Goal: Task Accomplishment & Management: Use online tool/utility

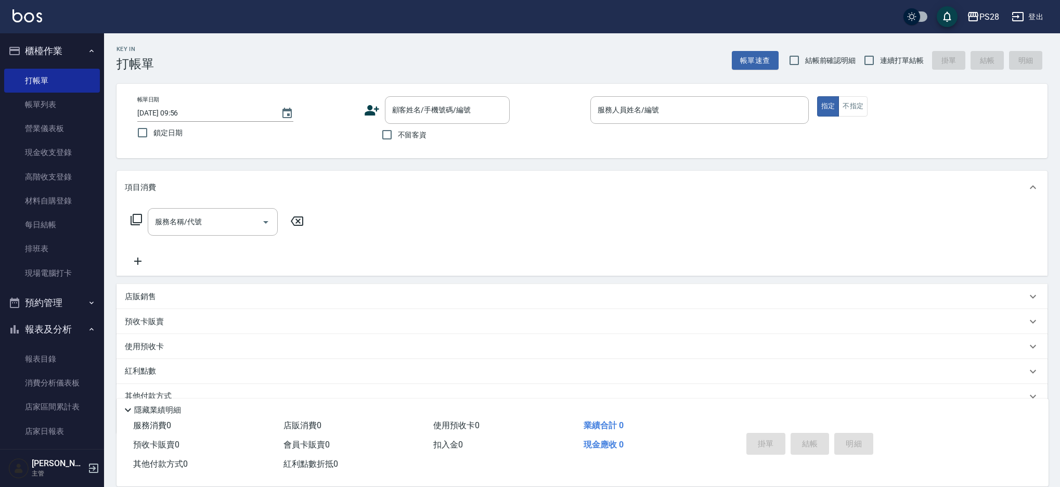
scroll to position [2, 0]
click at [386, 142] on input "不留客資" at bounding box center [387, 135] width 22 height 22
checkbox input "true"
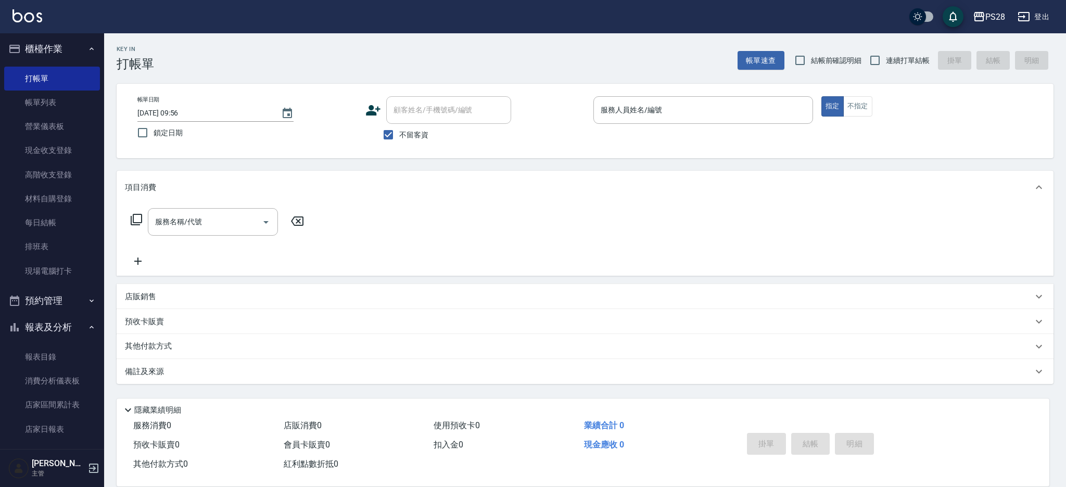
click at [902, 57] on span "連續打單結帳" at bounding box center [908, 60] width 44 height 11
click at [886, 57] on input "連續打單結帳" at bounding box center [875, 60] width 22 height 22
checkbox input "true"
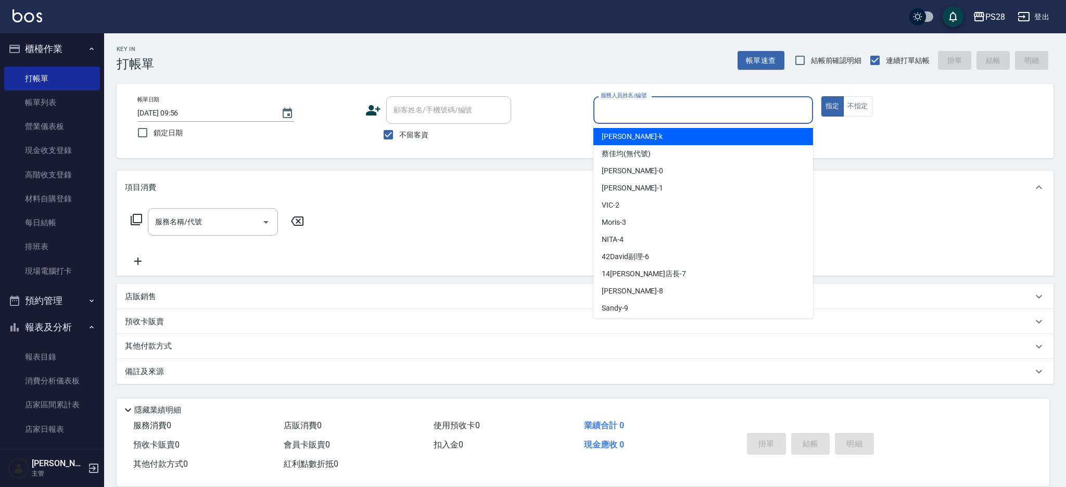
click at [674, 104] on input "服務人員姓名/編號" at bounding box center [703, 110] width 210 height 18
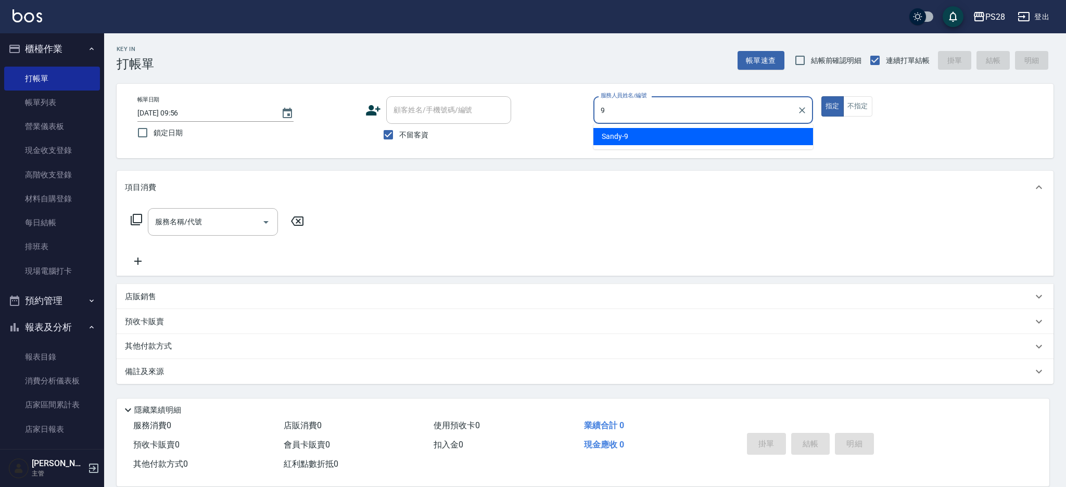
type input "9"
type button "true"
type input "Sandy-9"
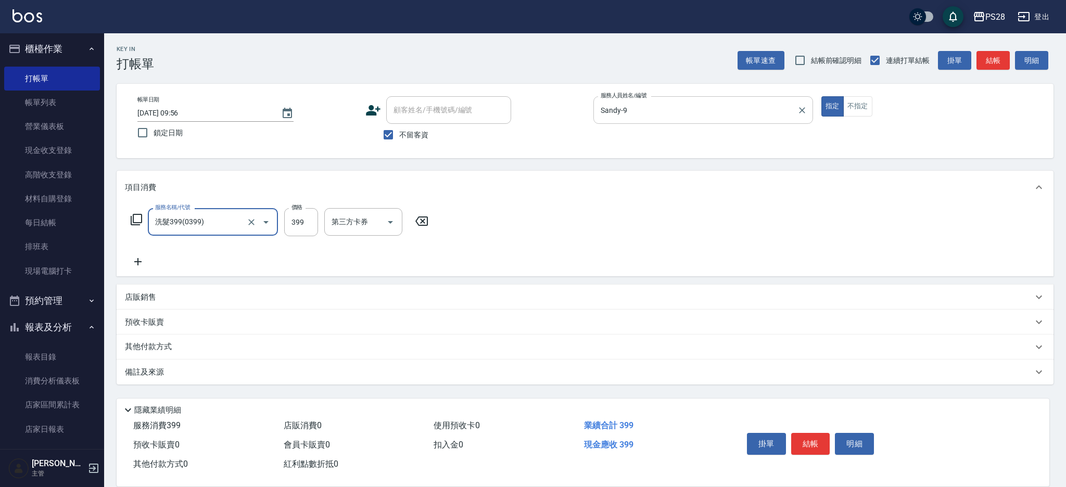
type input "洗髮399(0399)"
type input "15-15"
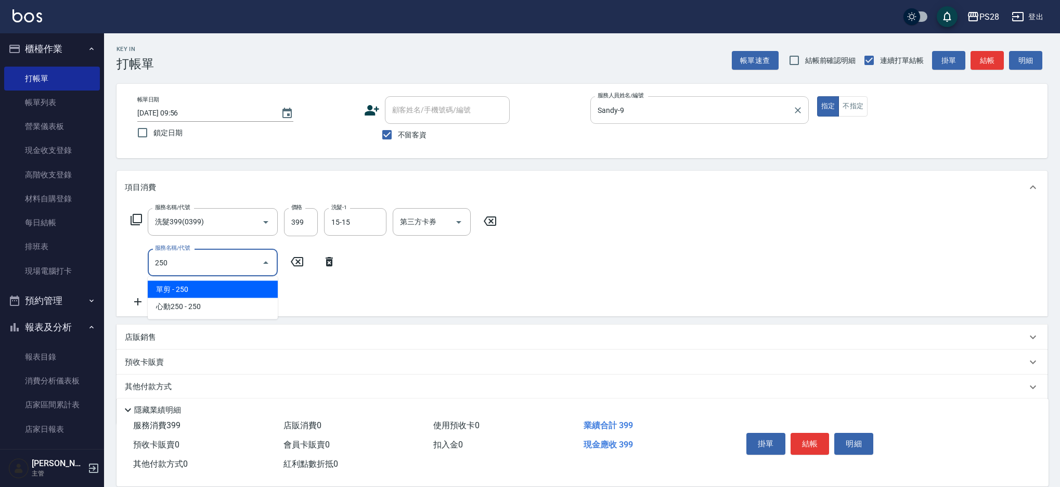
type input "單剪(250)"
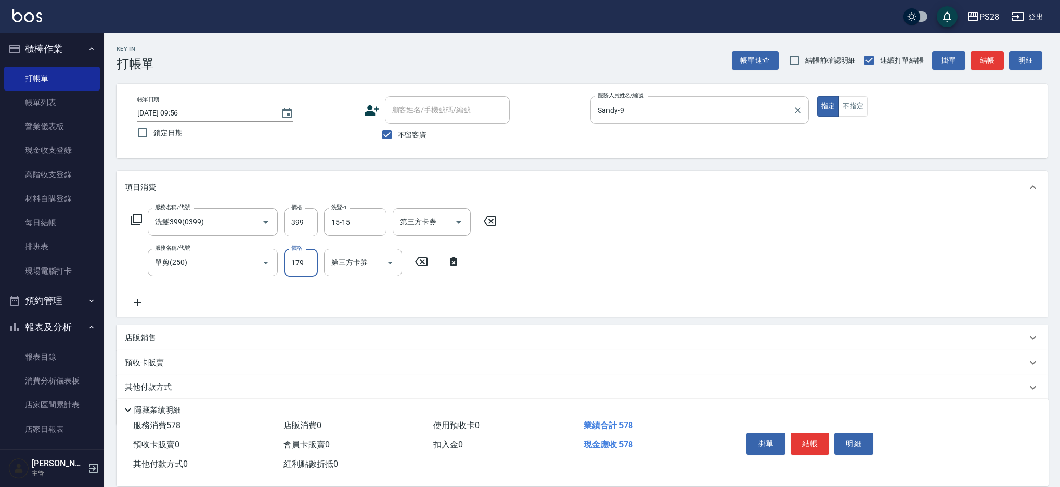
type input "179"
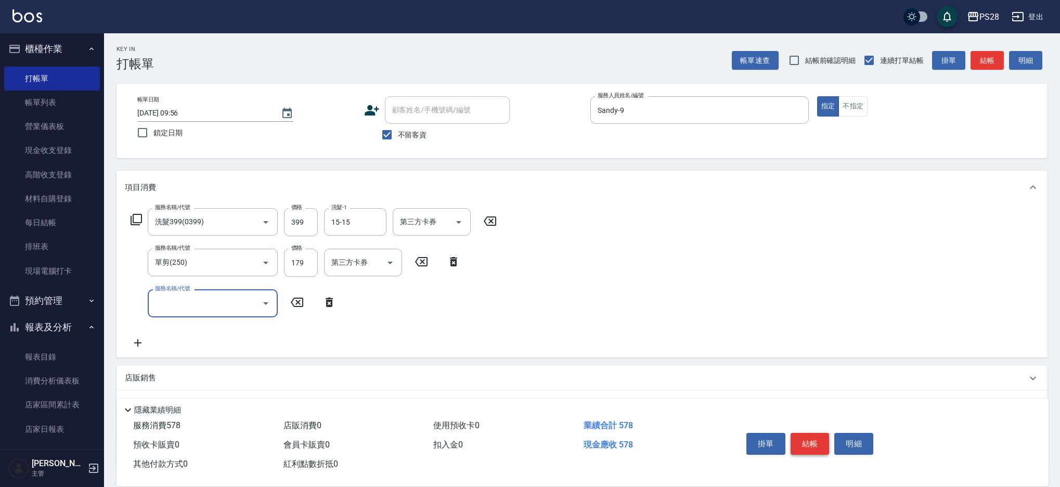
click at [809, 442] on button "結帳" at bounding box center [810, 444] width 39 height 22
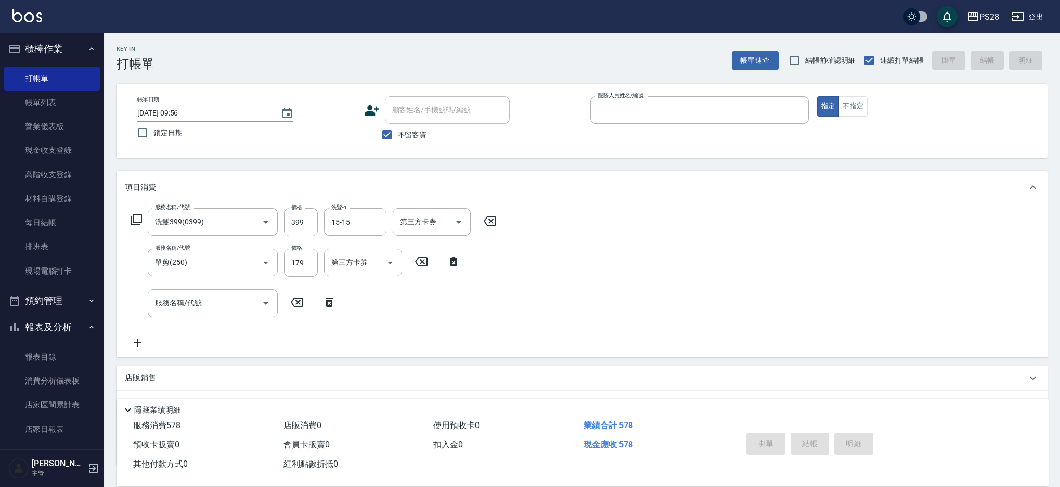
type input "9"
type input "[DATE] 16:46"
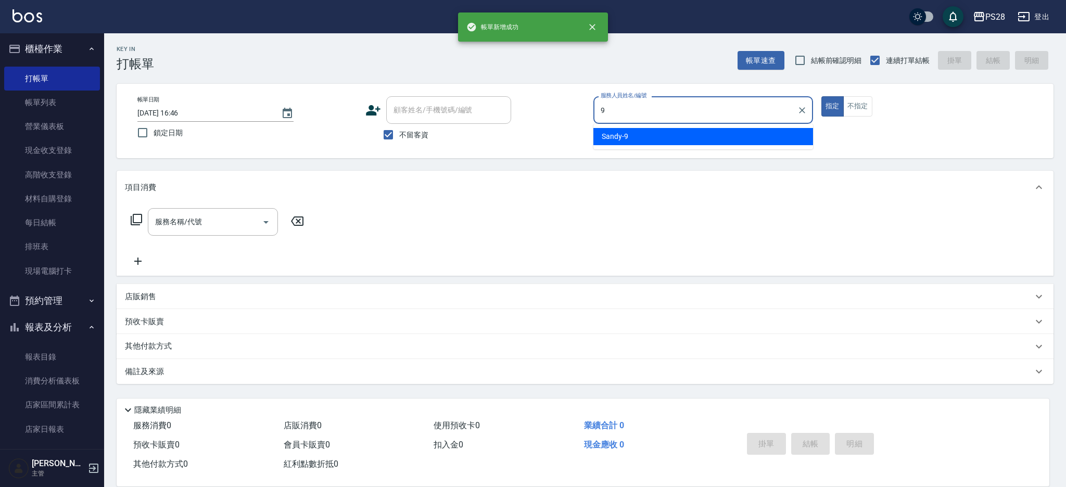
type input "Sandy-9"
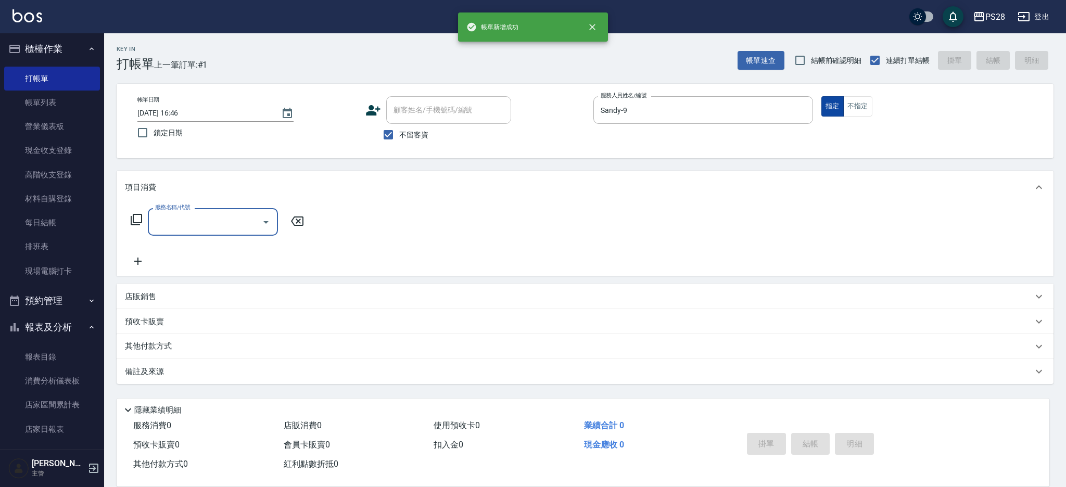
click at [842, 101] on button "指定" at bounding box center [832, 106] width 22 height 20
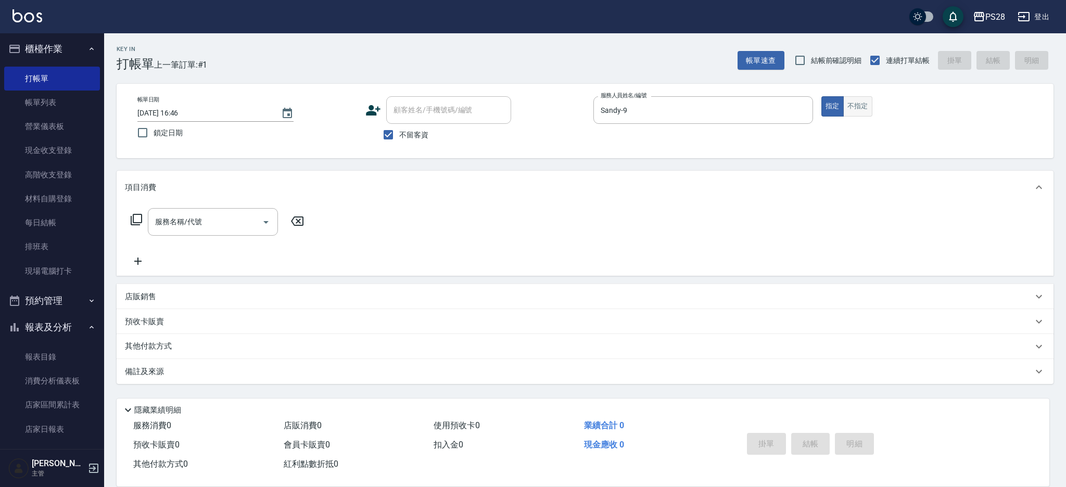
click at [861, 101] on button "不指定" at bounding box center [857, 106] width 29 height 20
click at [240, 228] on input "服務名稱/代號" at bounding box center [204, 222] width 105 height 18
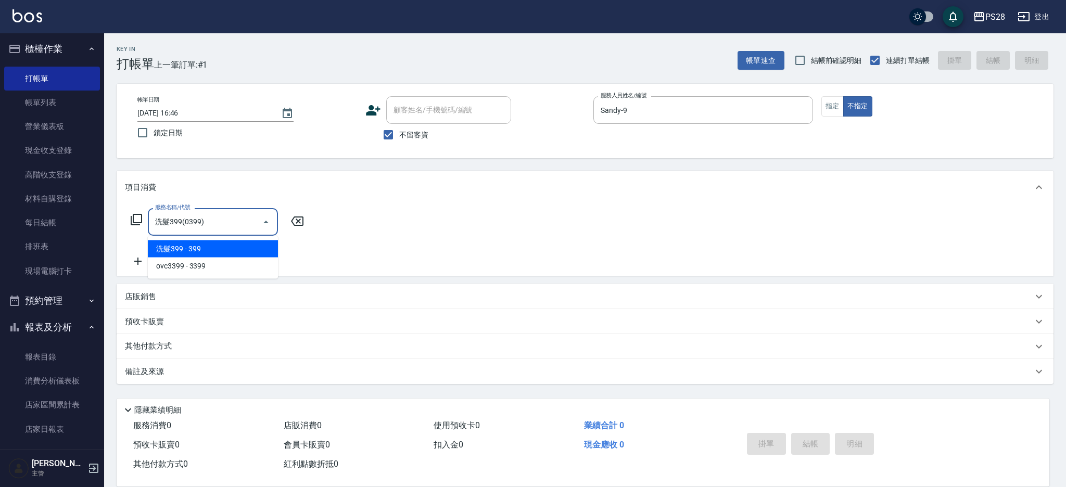
type input "洗髮399(0399)"
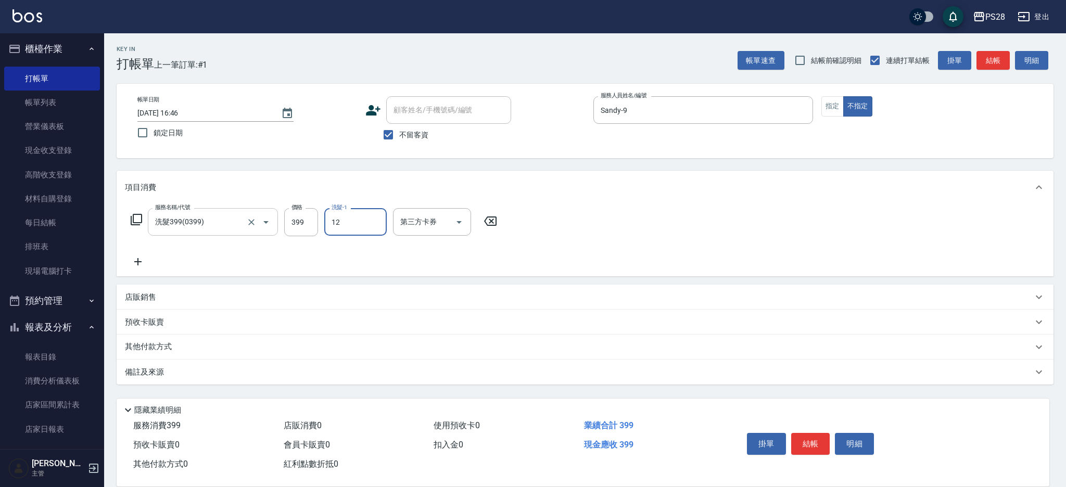
type input "12-12"
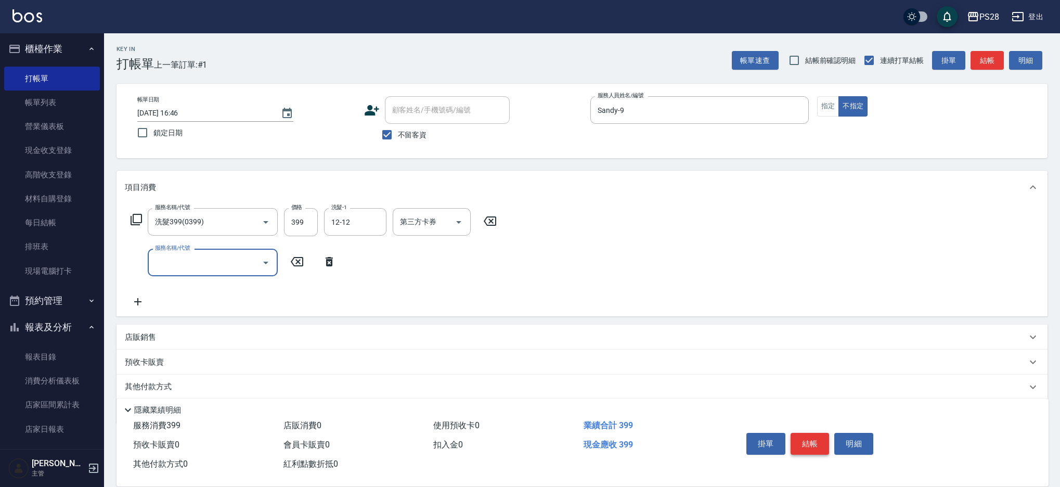
click at [812, 439] on button "結帳" at bounding box center [810, 444] width 39 height 22
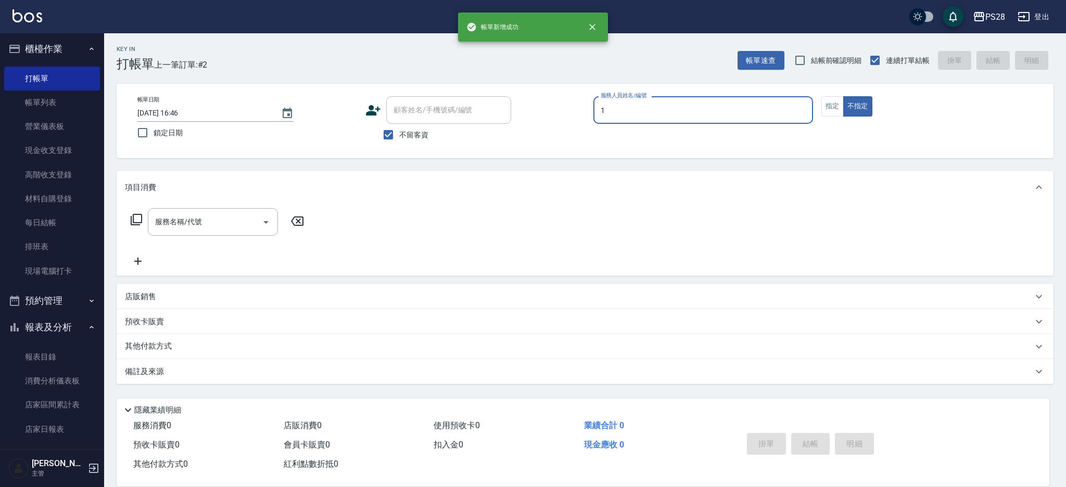
type input "1"
type button "false"
type input "[PERSON_NAME]-1"
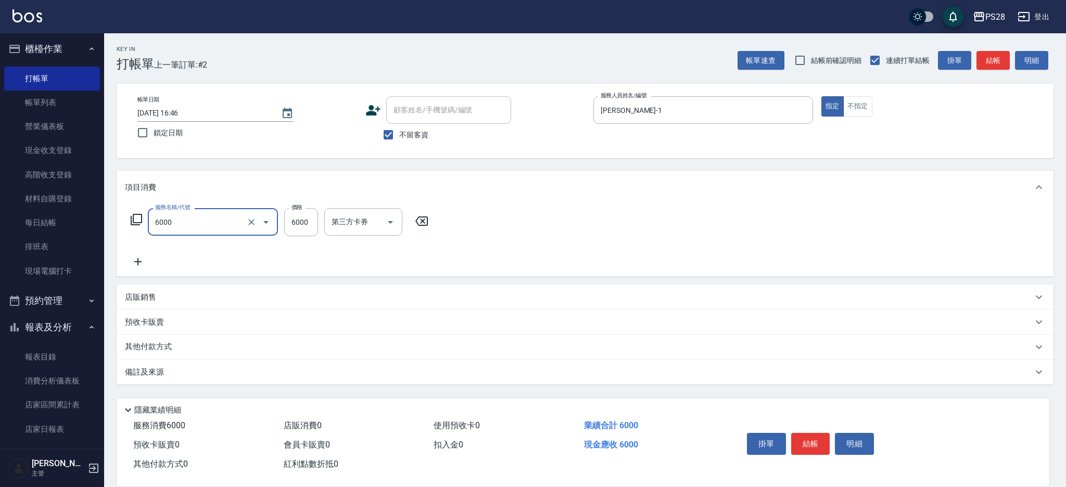
type input "頂級豪華OVC2(6000)"
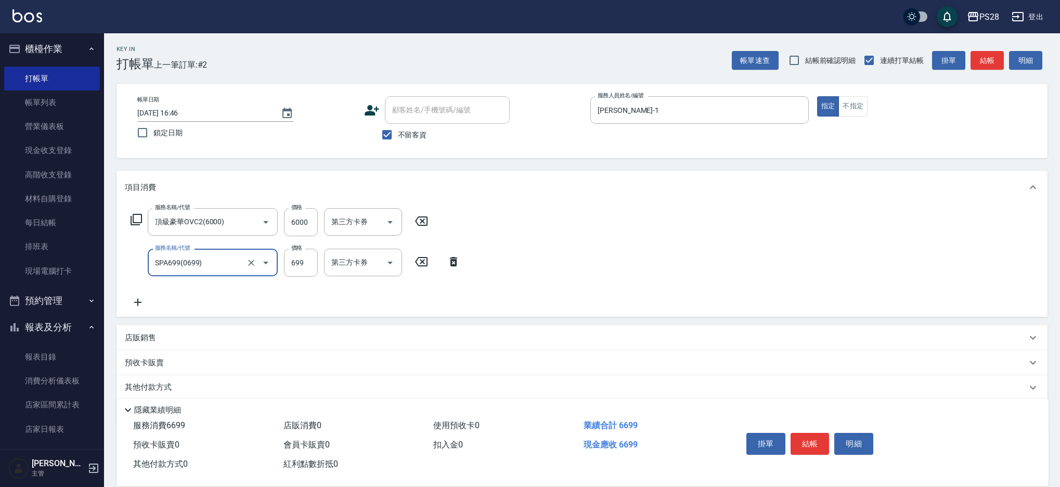
type input "SPA699(0699)"
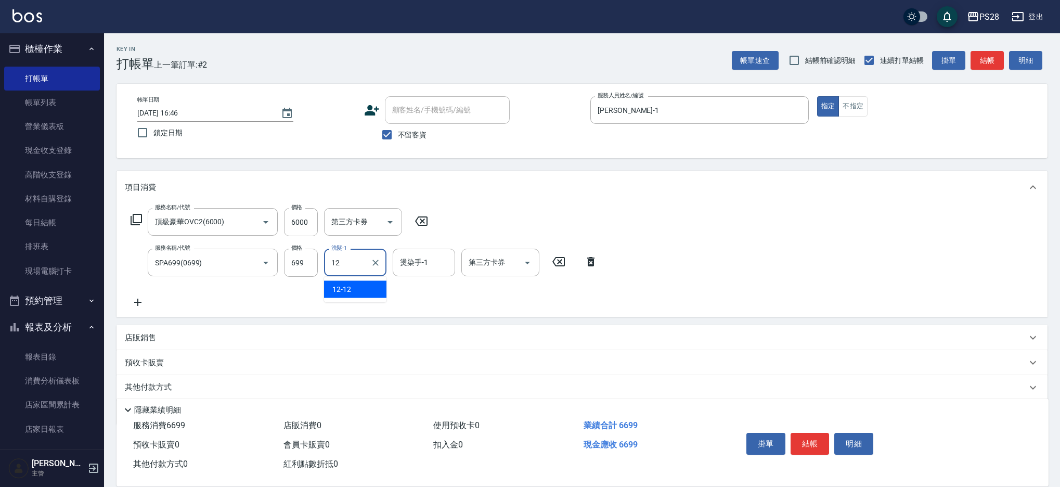
type input "12-12"
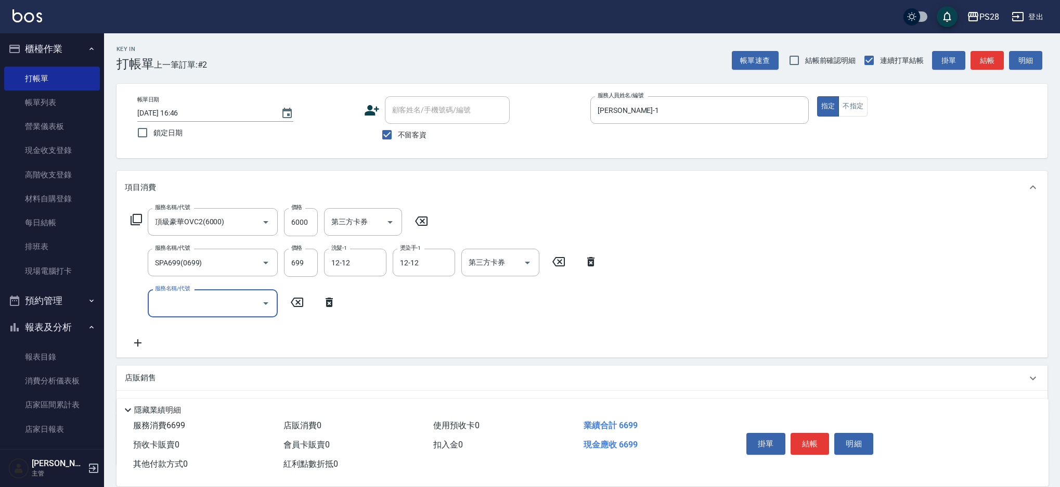
scroll to position [1, 0]
click at [529, 262] on icon "Open" at bounding box center [527, 261] width 12 height 12
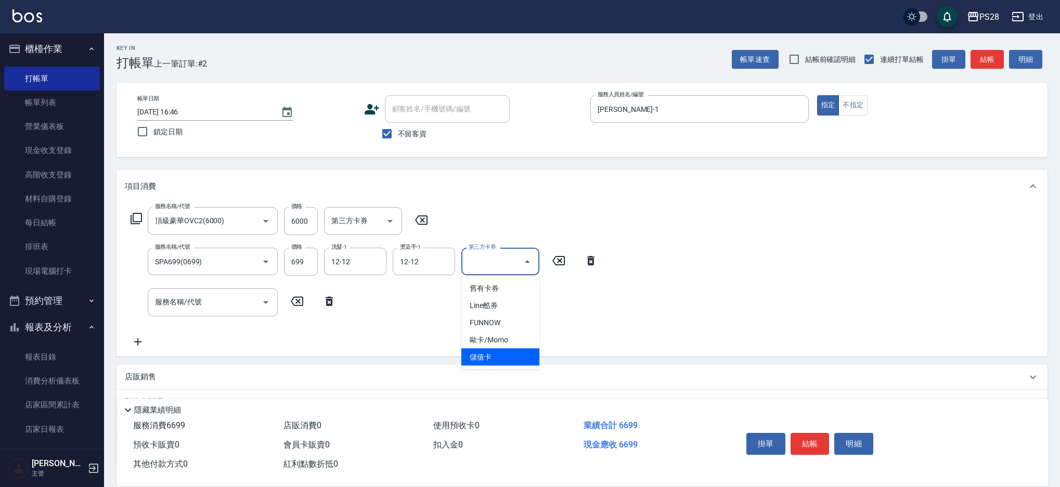
drag, startPoint x: 502, startPoint y: 349, endPoint x: 412, endPoint y: 342, distance: 89.8
click at [502, 349] on span "儲值卡" at bounding box center [501, 357] width 78 height 17
type input "儲值卡"
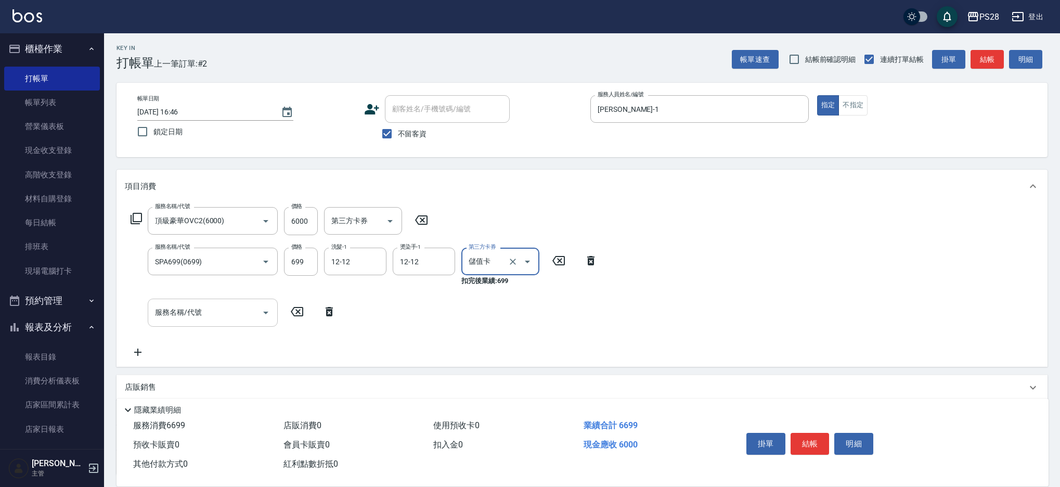
click at [191, 309] on input "服務名稱/代號" at bounding box center [204, 312] width 105 height 18
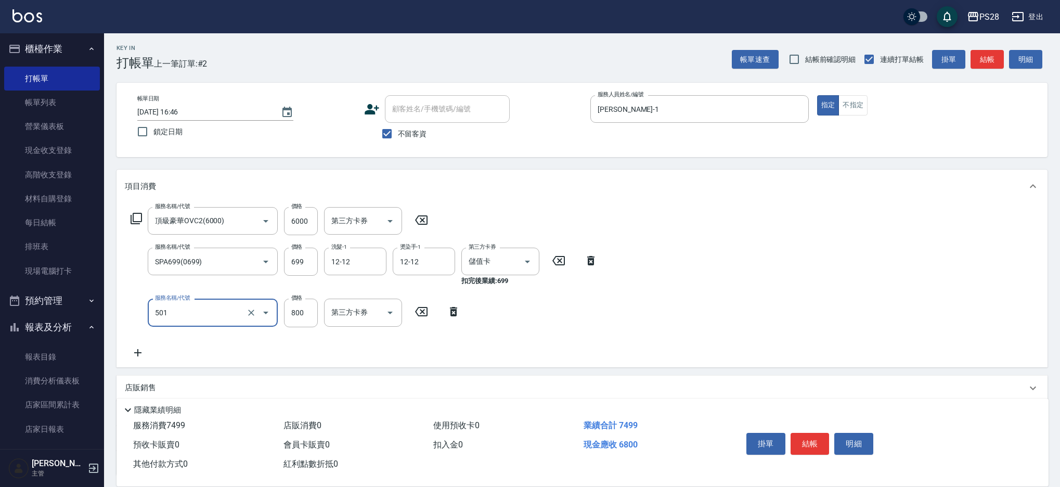
type input "染髮(501)"
type input "1100"
type input "3"
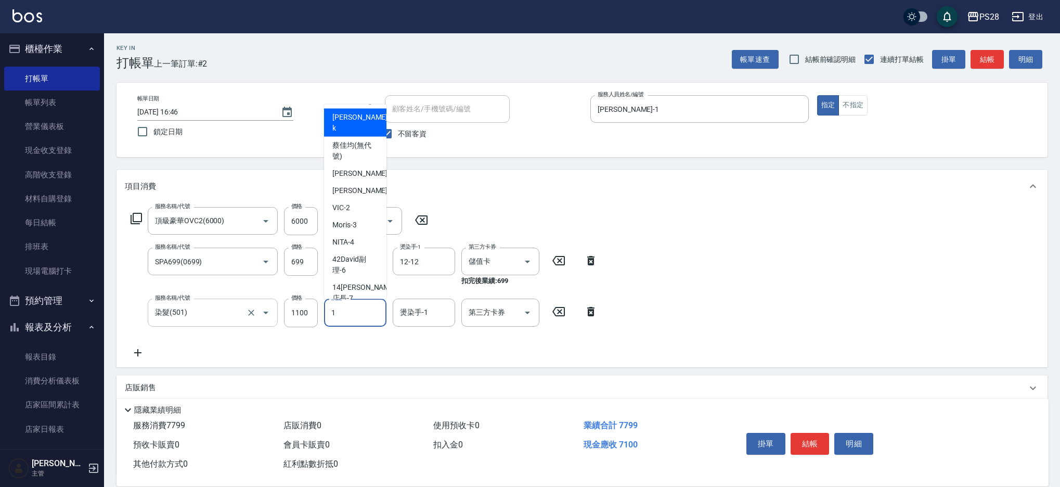
type input "[PERSON_NAME]-1"
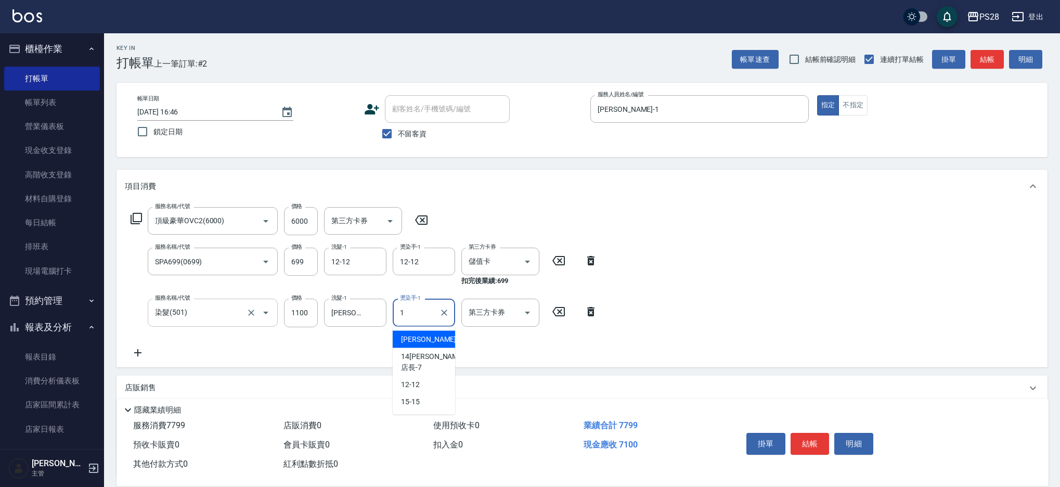
type input "[PERSON_NAME]-1"
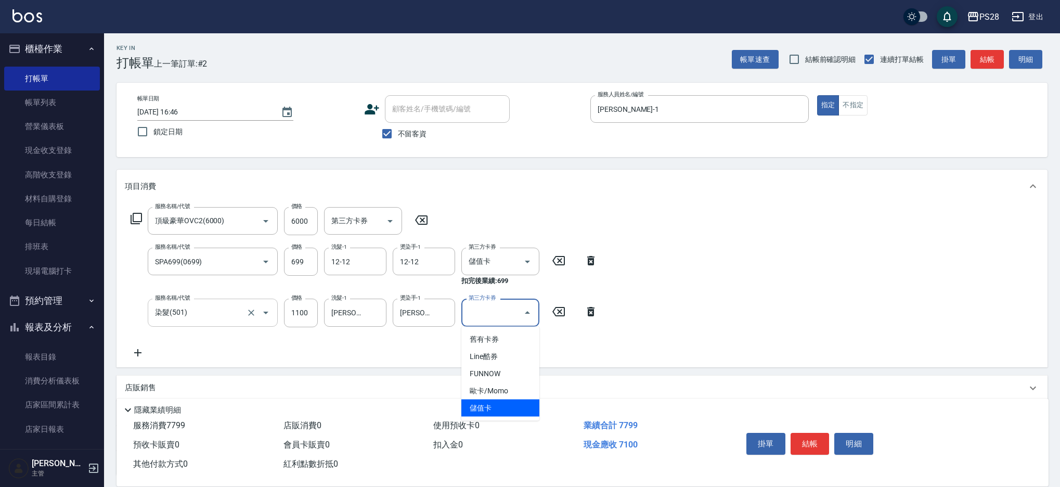
type input "儲值卡"
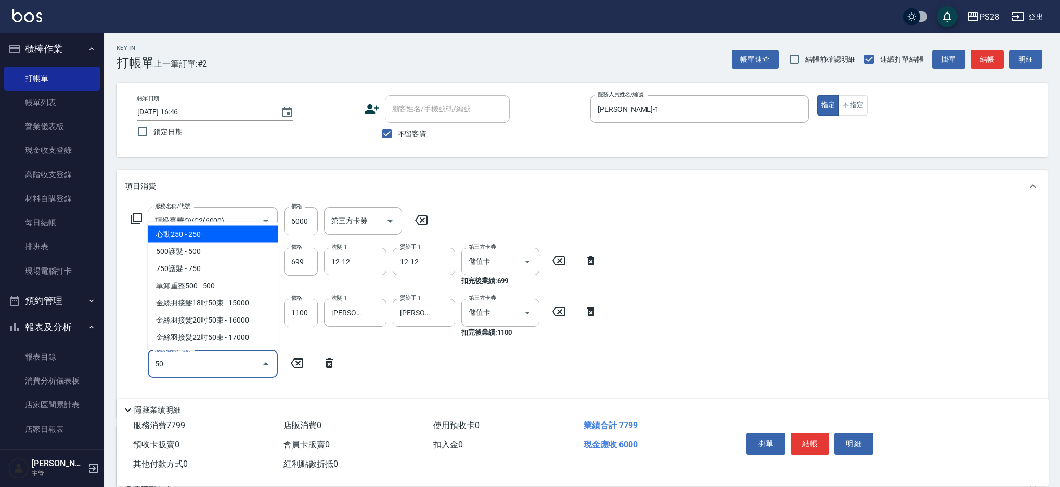
type input "5"
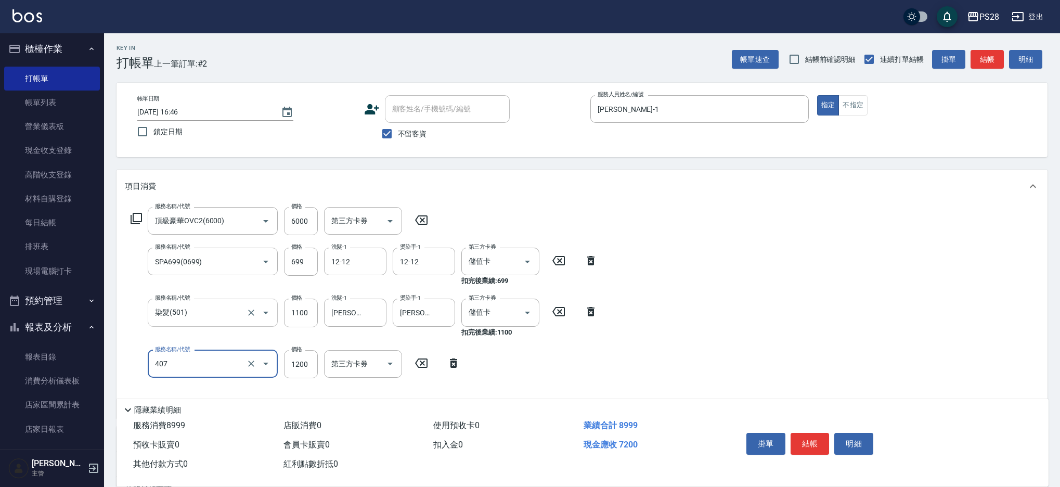
type input "1200護髮(407)"
type input "[PERSON_NAME]-1"
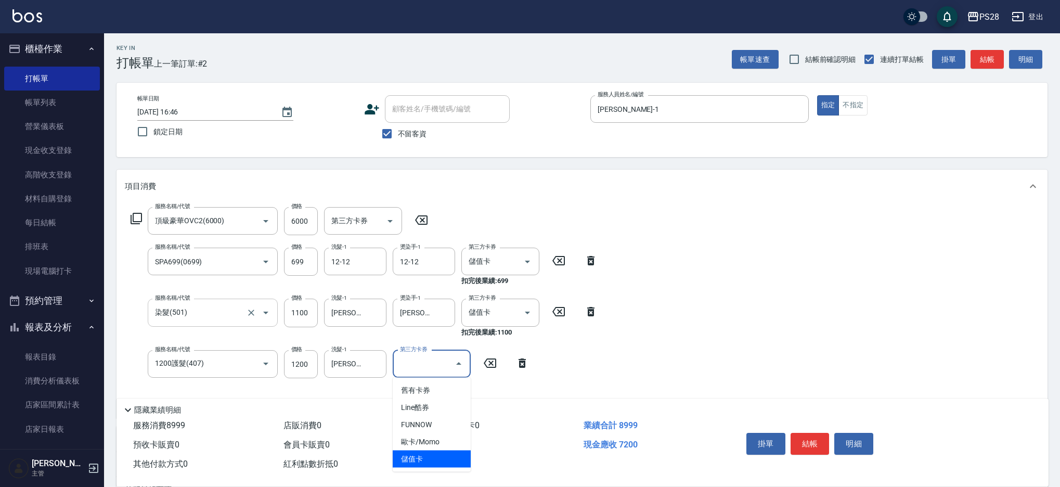
type input "儲值卡"
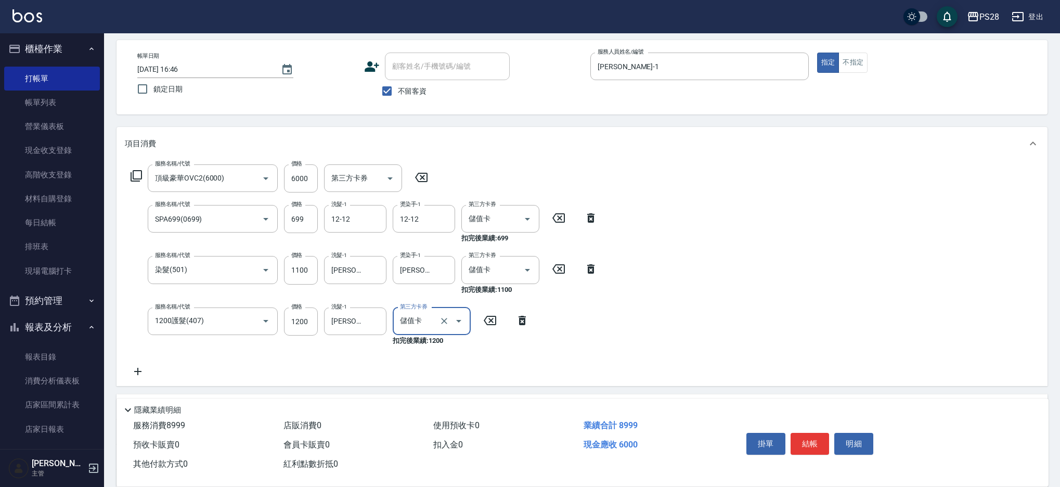
scroll to position [45, 0]
click at [818, 446] on button "結帳" at bounding box center [810, 444] width 39 height 22
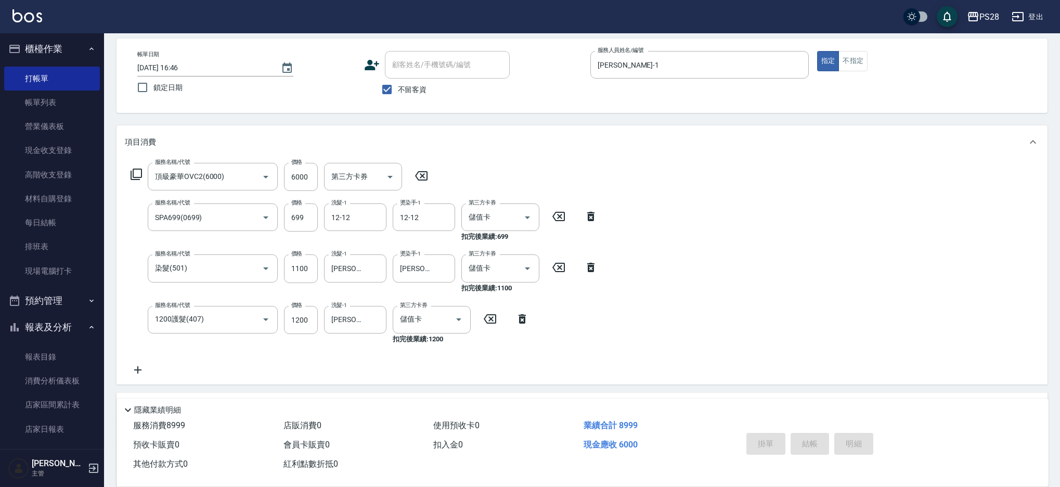
type input "[DATE] 16:47"
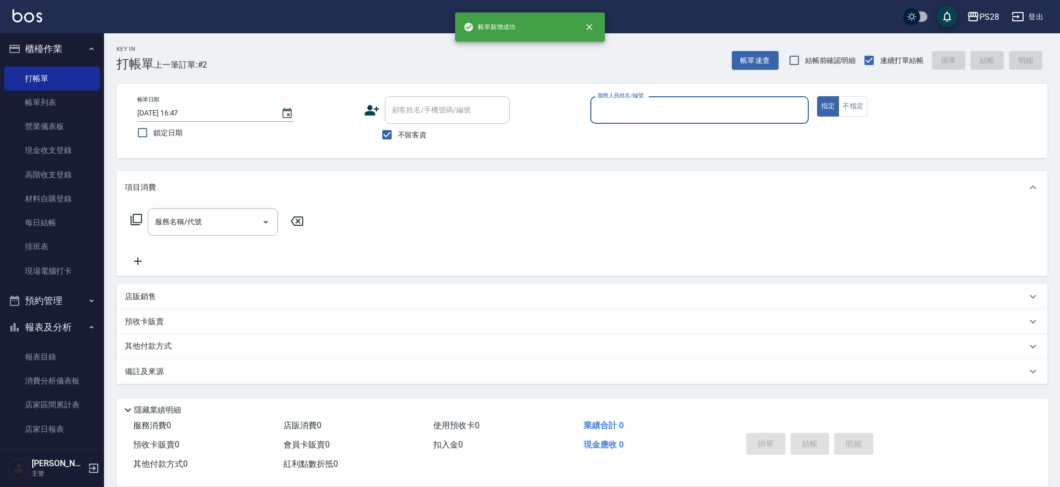
scroll to position [0, 0]
type input "[PERSON_NAME]-1"
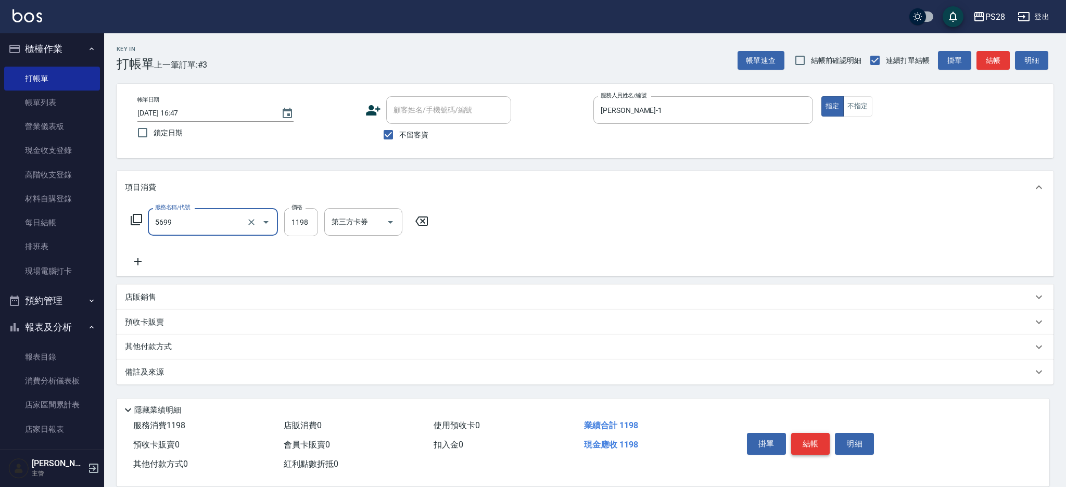
type input "水沁涼套餐(5699)"
type input "1098"
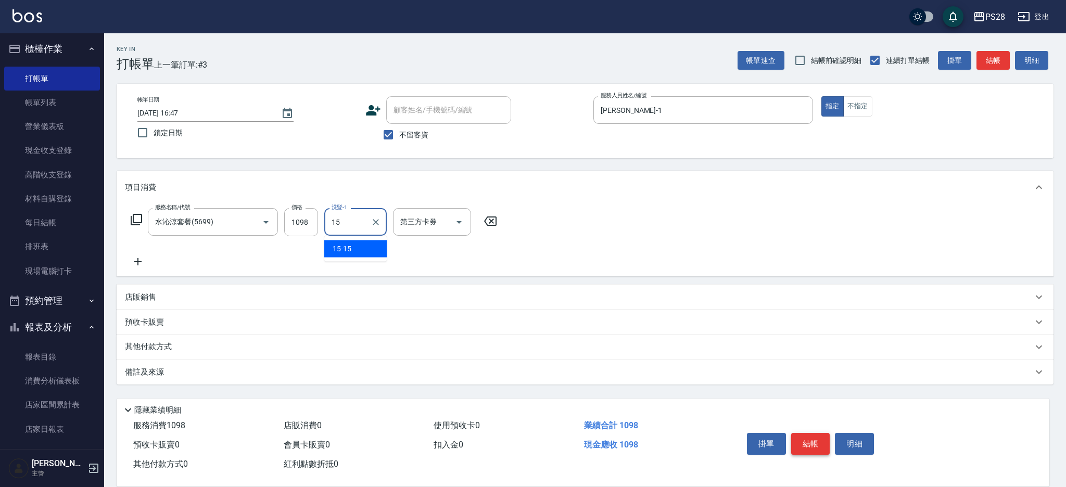
type input "15-15"
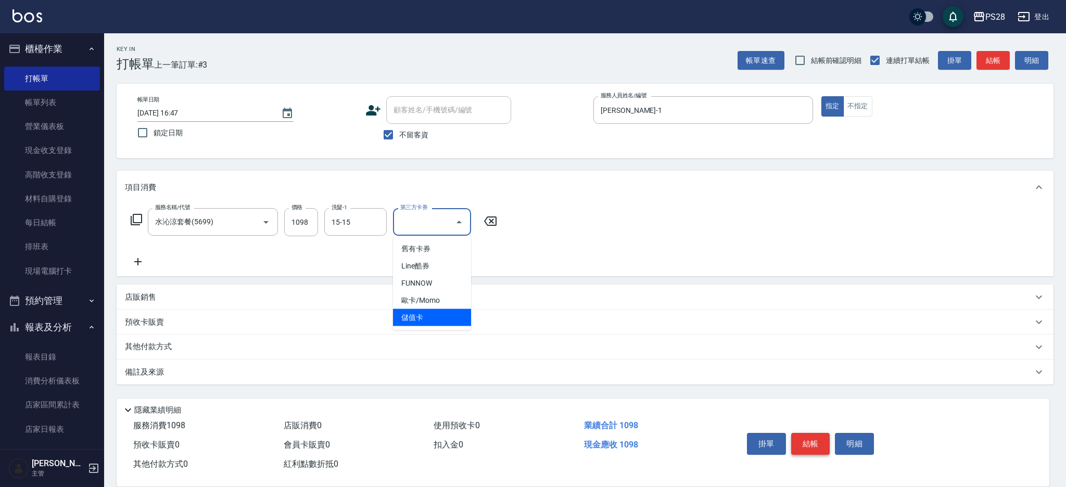
type input "儲值卡"
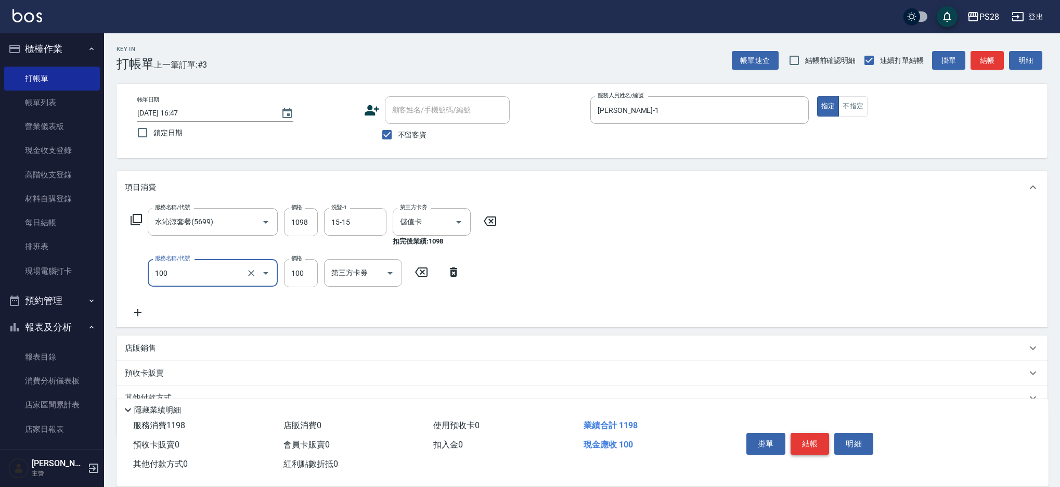
type input "洗髮(100)"
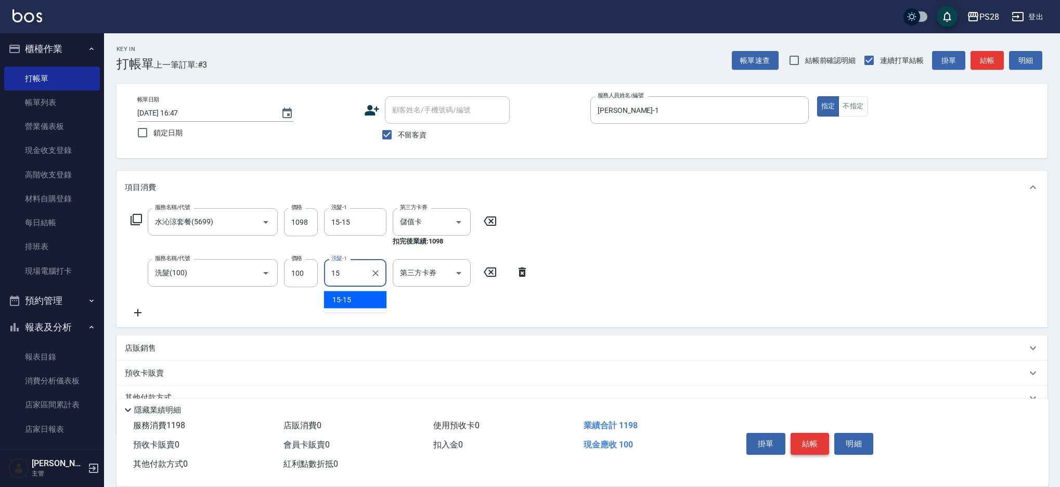
type input "15-15"
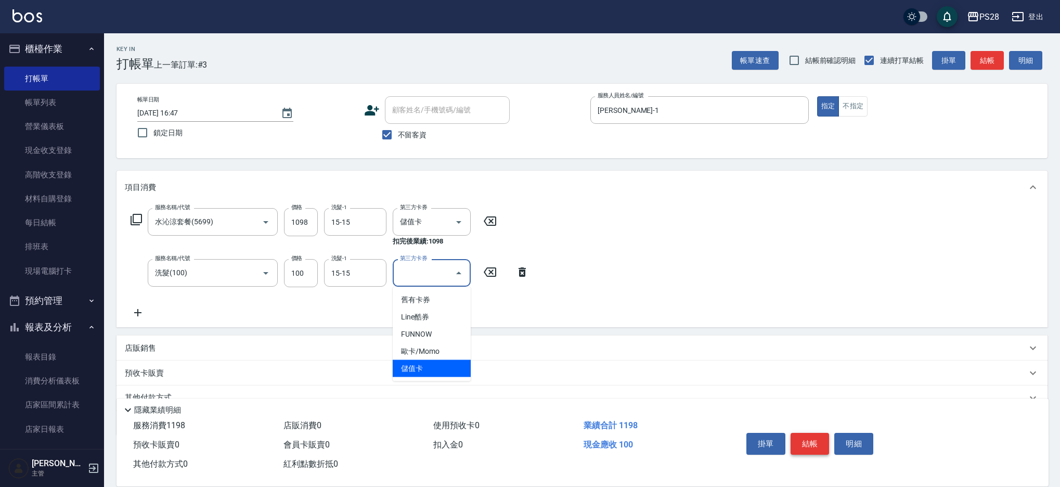
type input "儲值卡"
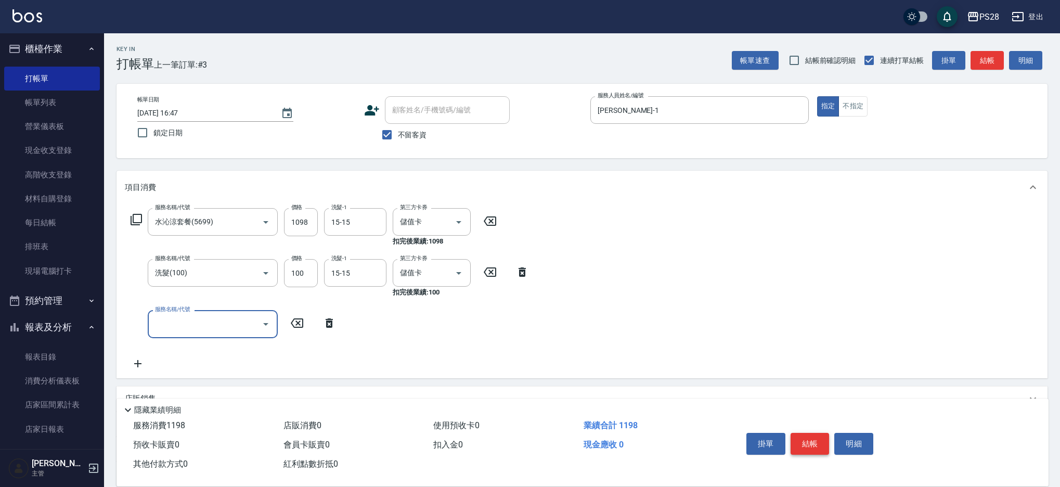
type input "1"
type input "洗髮(100)"
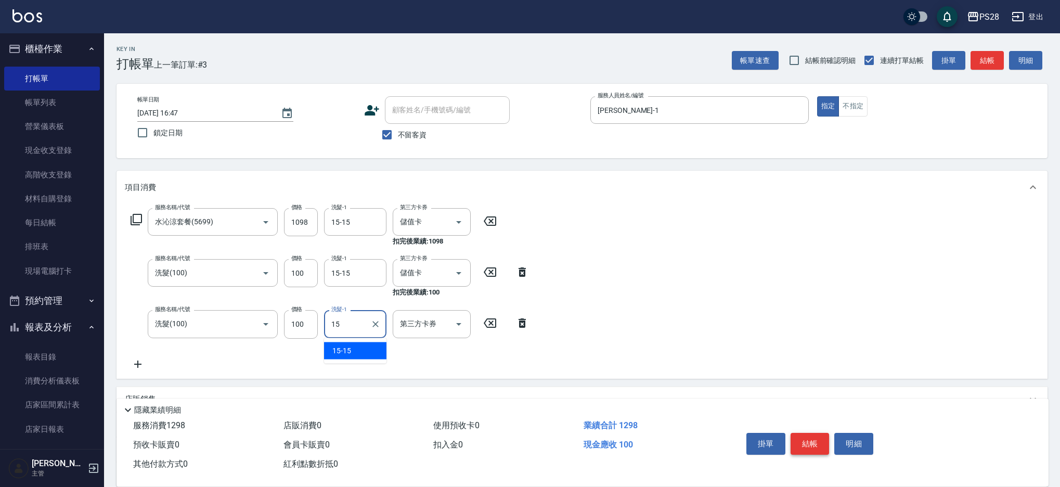
type input "15-15"
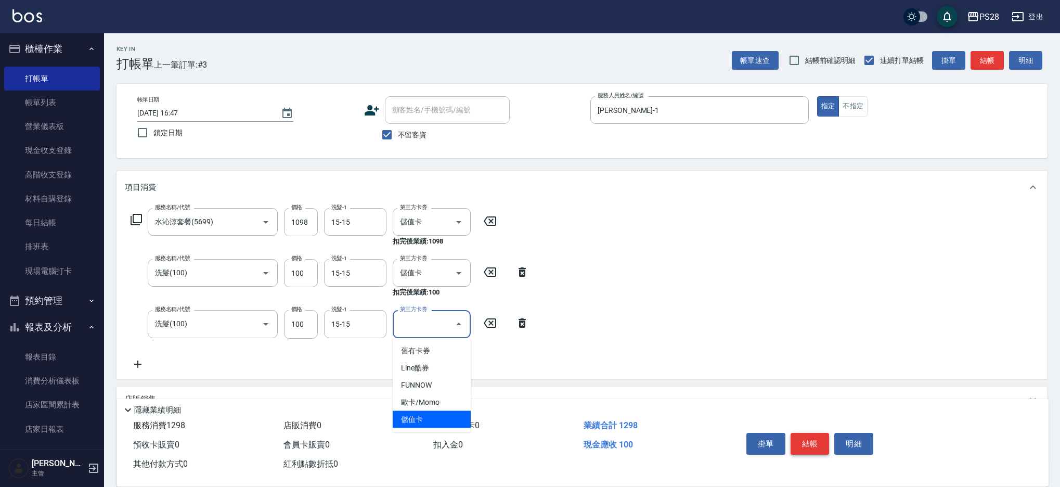
type input "儲值卡"
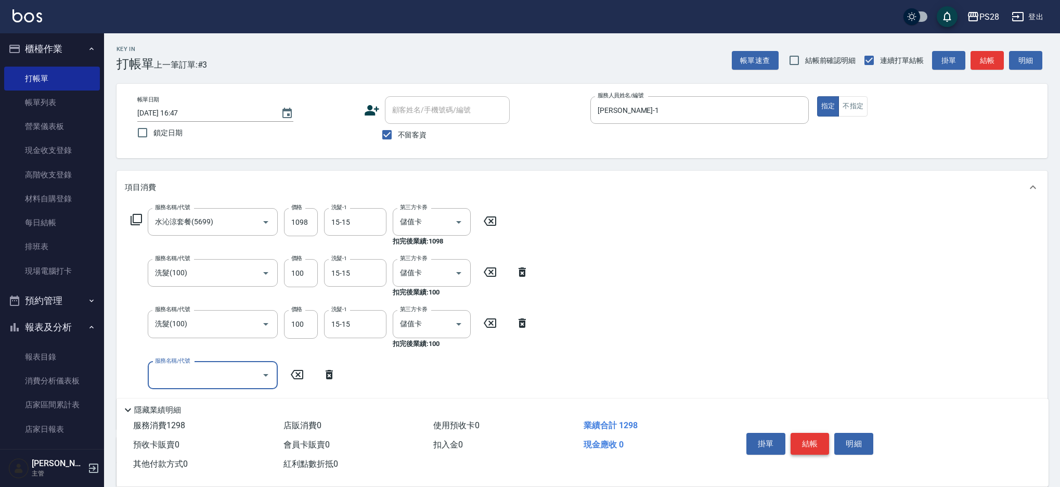
scroll to position [3, 0]
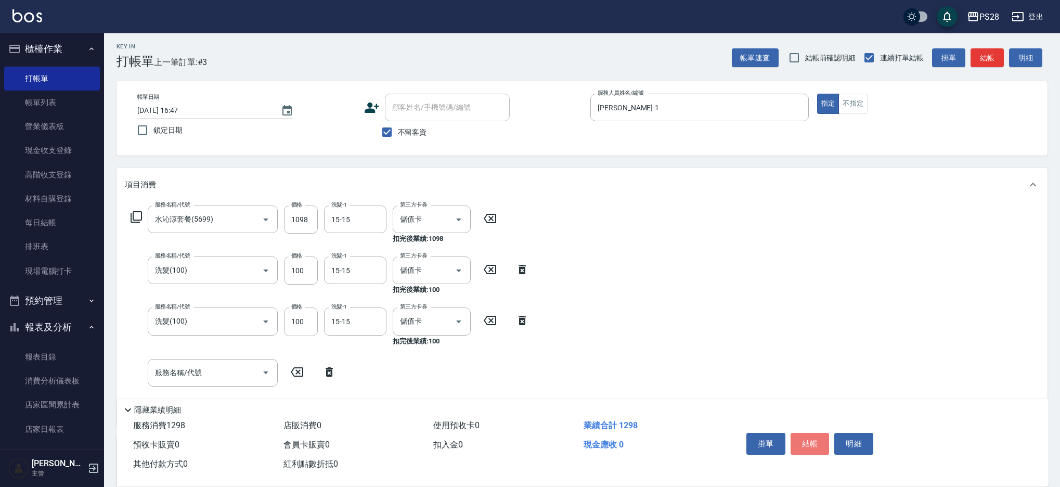
drag, startPoint x: 813, startPoint y: 438, endPoint x: 854, endPoint y: 368, distance: 80.7
click at [813, 438] on button "結帳" at bounding box center [810, 444] width 39 height 22
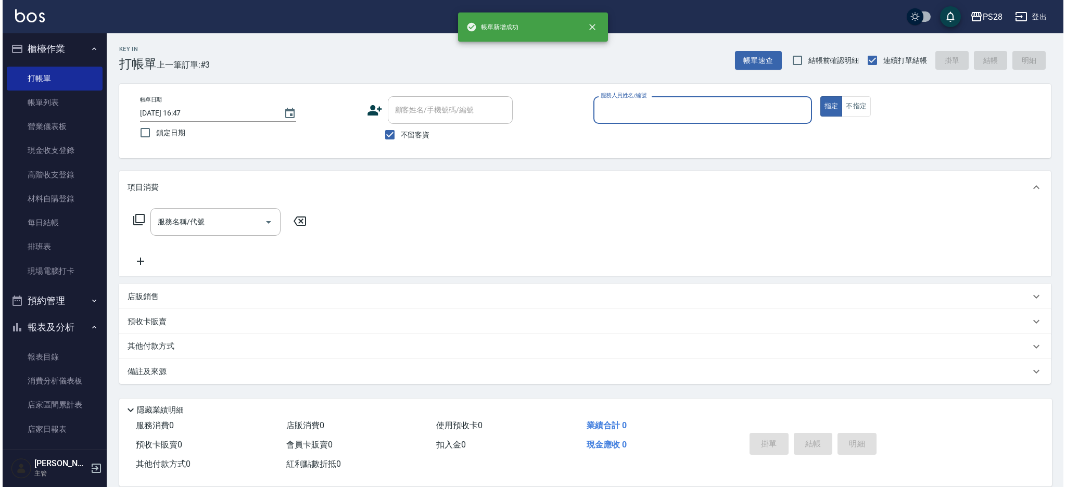
scroll to position [0, 0]
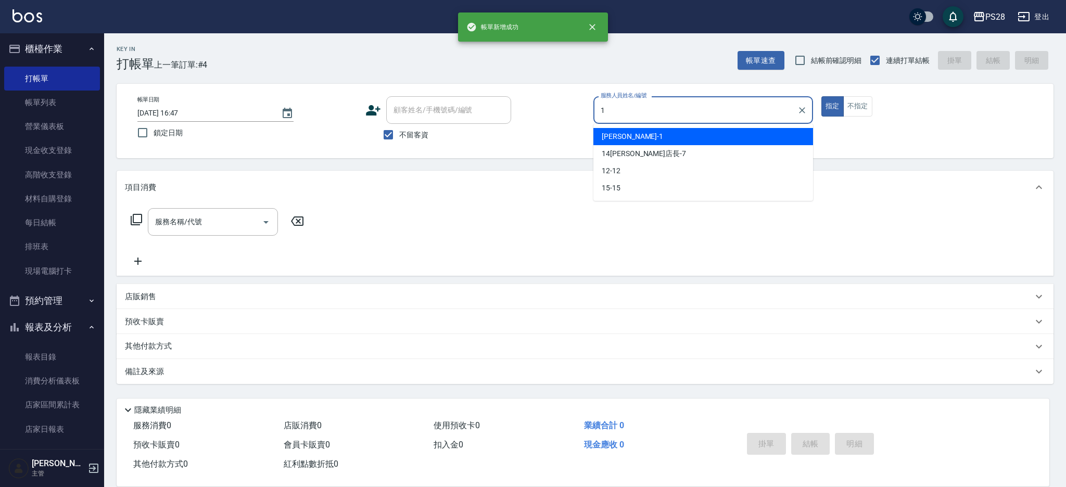
type input "[PERSON_NAME]-1"
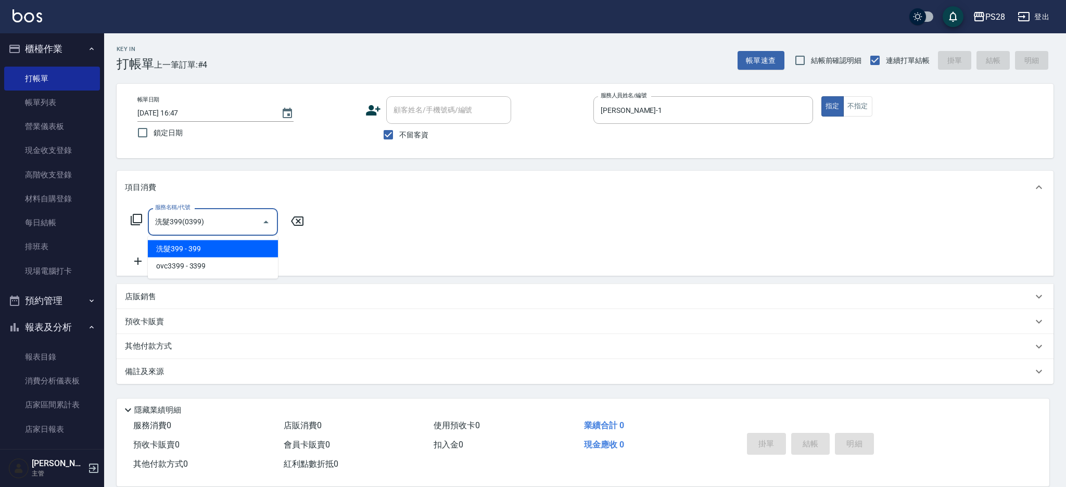
type input "洗髮399(0399)"
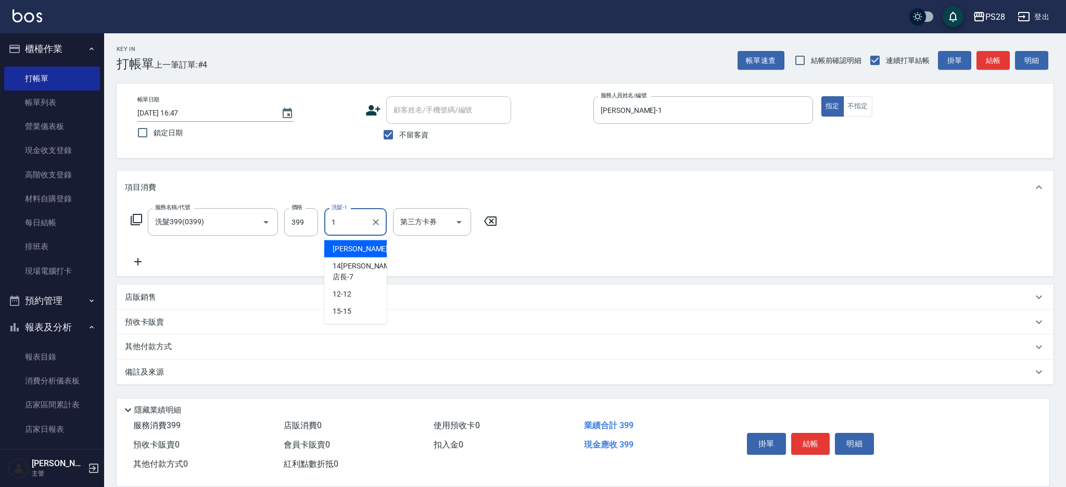
type input "[PERSON_NAME]-1"
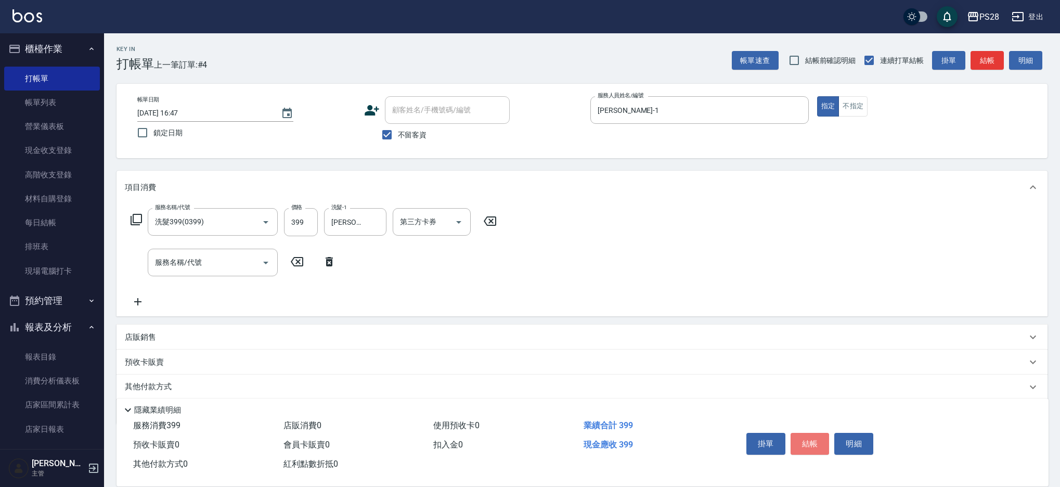
click at [813, 447] on button "結帳" at bounding box center [810, 444] width 39 height 22
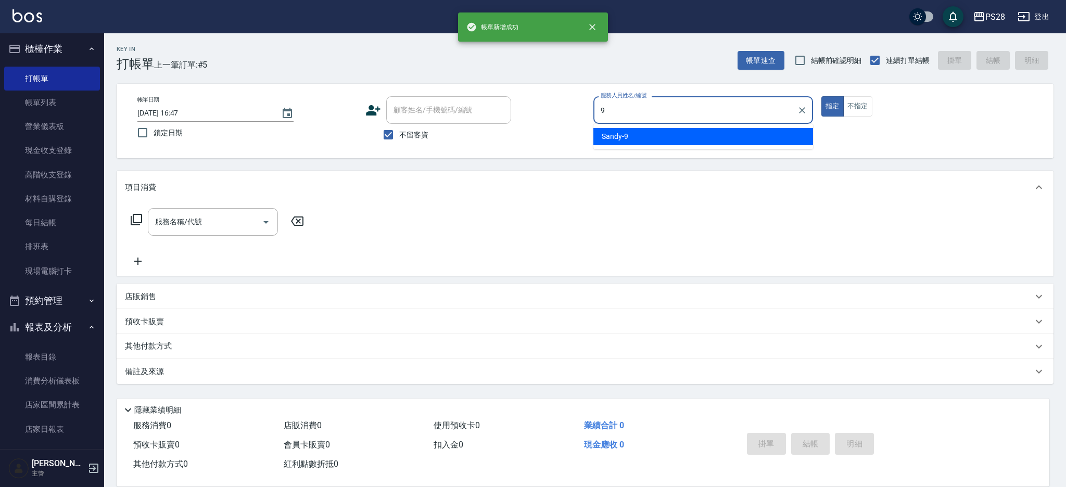
type input "Sandy-9"
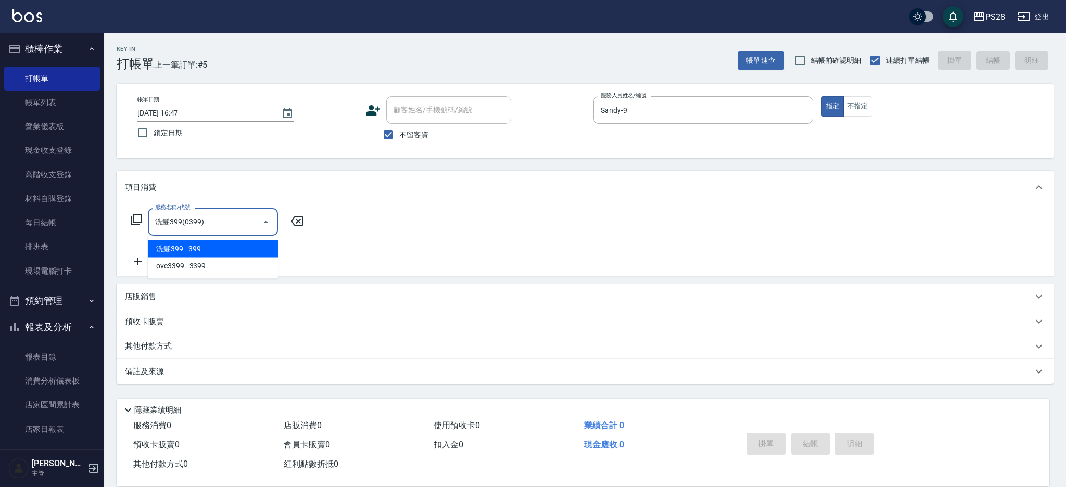
type input "洗髮399(0399)"
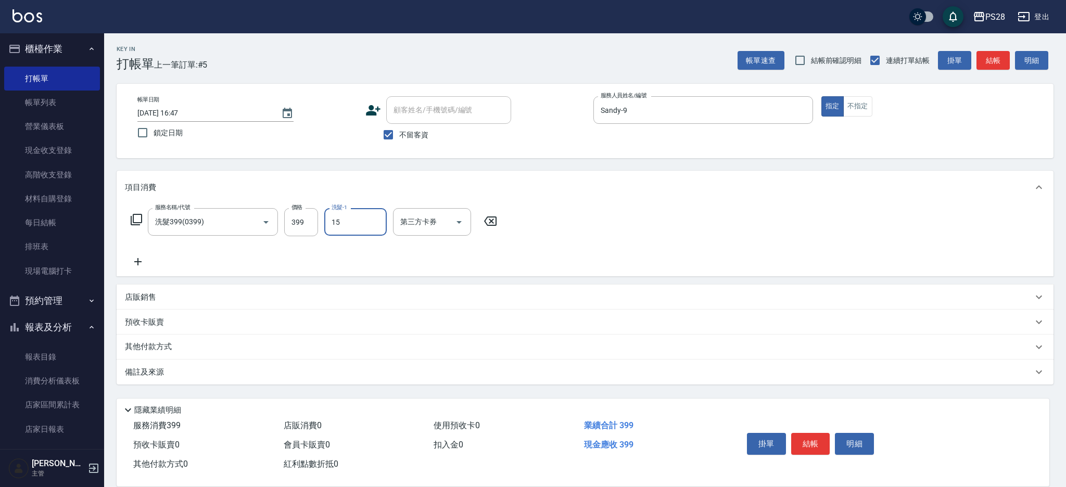
type input "15-15"
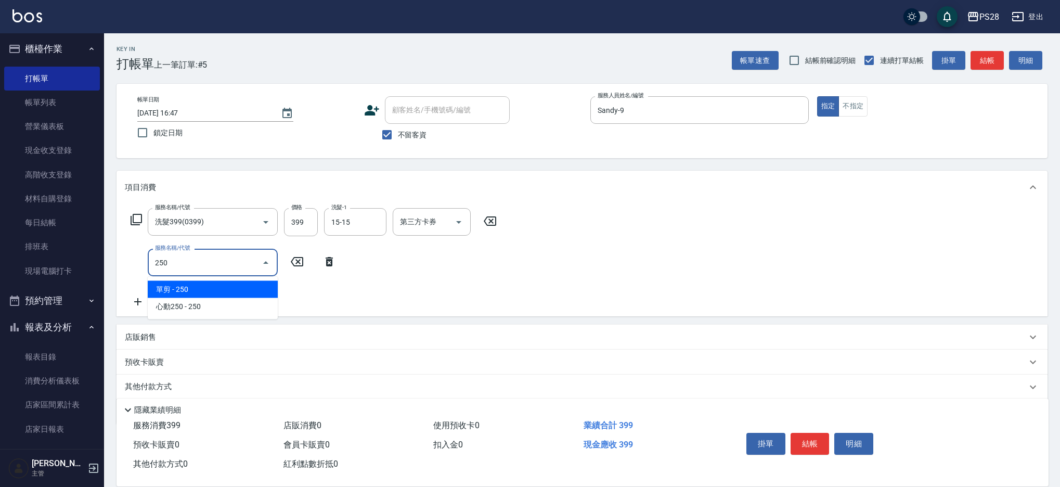
type input "單剪(250)"
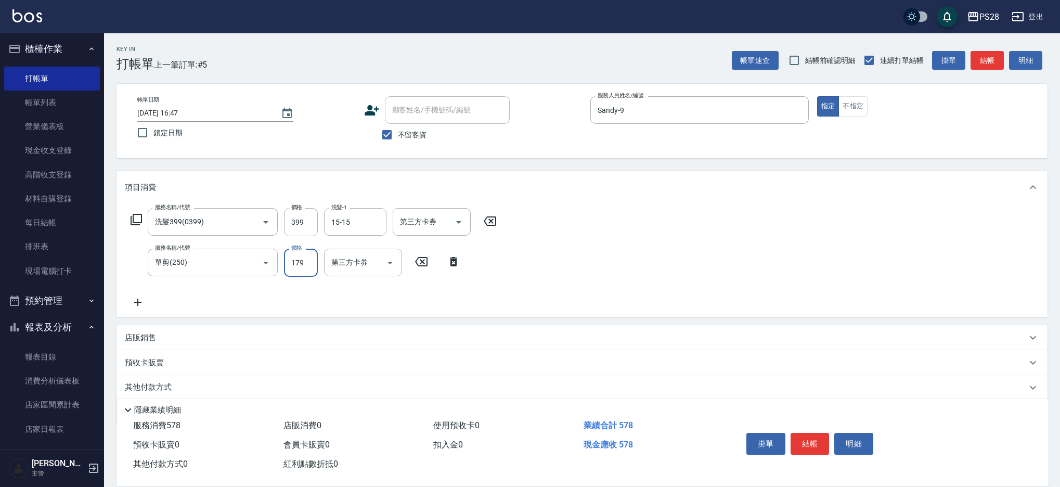
type input "179"
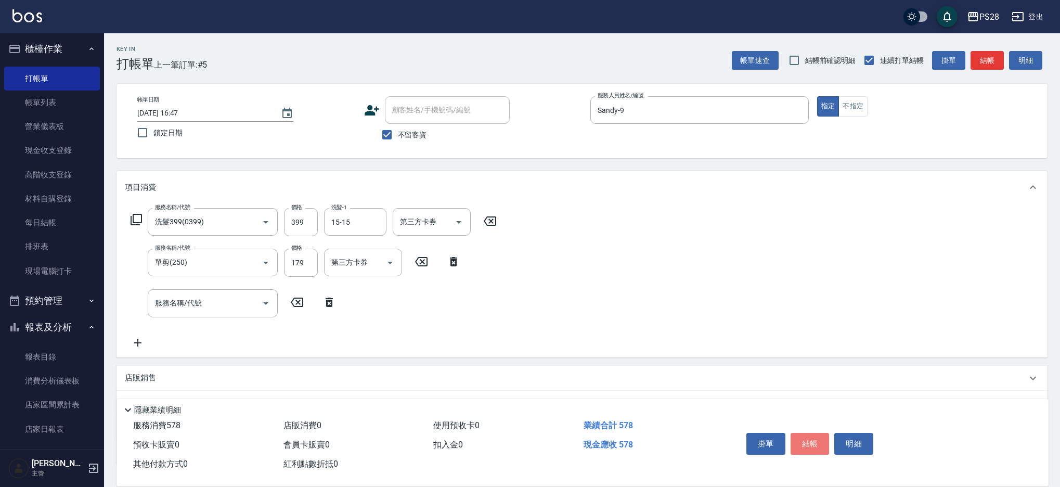
drag, startPoint x: 814, startPoint y: 442, endPoint x: 848, endPoint y: 375, distance: 75.4
click at [814, 442] on button "結帳" at bounding box center [810, 444] width 39 height 22
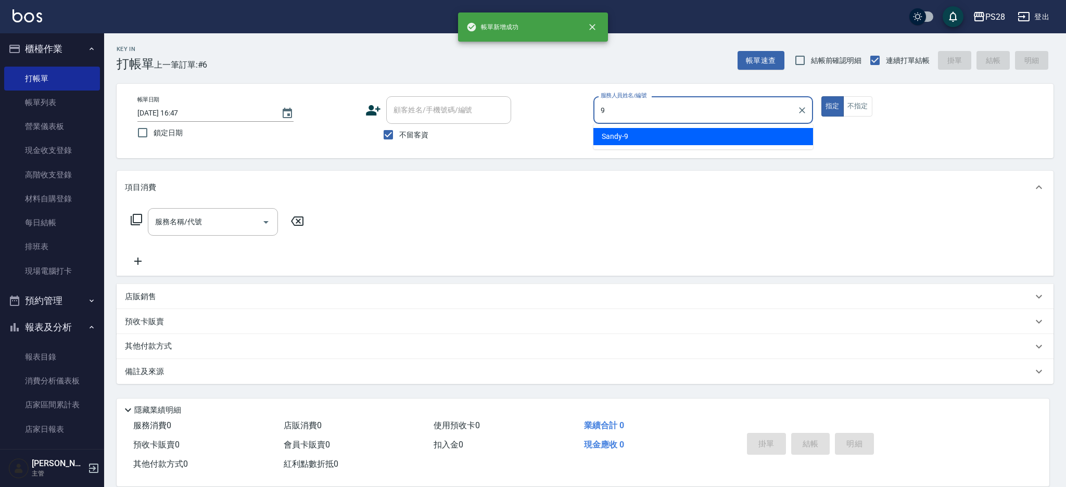
type input "Sandy-9"
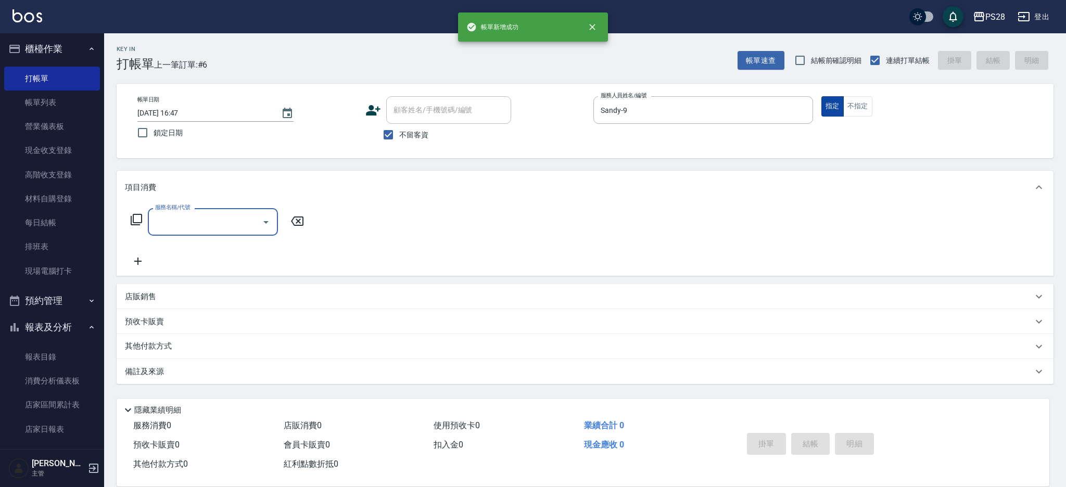
drag, startPoint x: 853, startPoint y: 105, endPoint x: 840, endPoint y: 108, distance: 13.3
click at [853, 105] on button "不指定" at bounding box center [857, 106] width 29 height 20
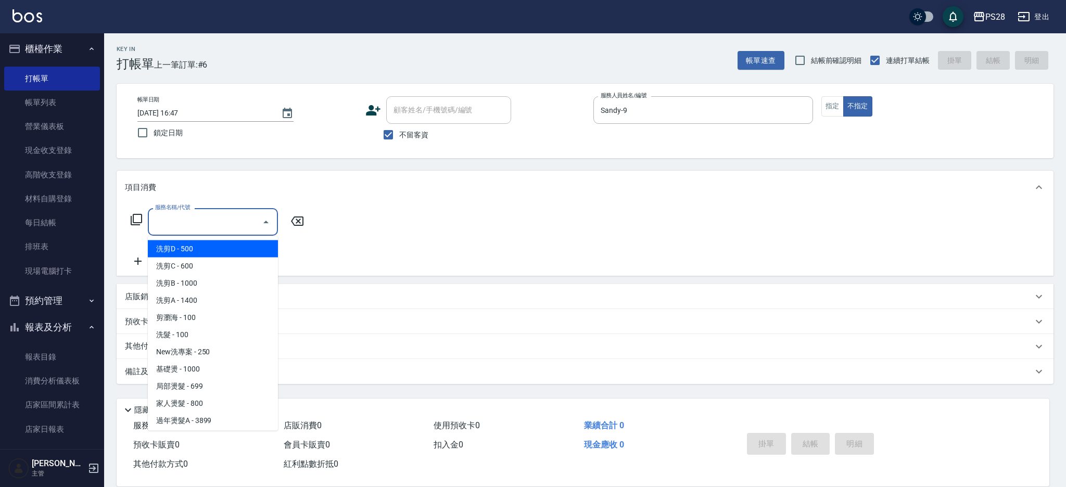
click at [249, 224] on input "服務名稱/代號" at bounding box center [204, 222] width 105 height 18
type input "洗髮(100)"
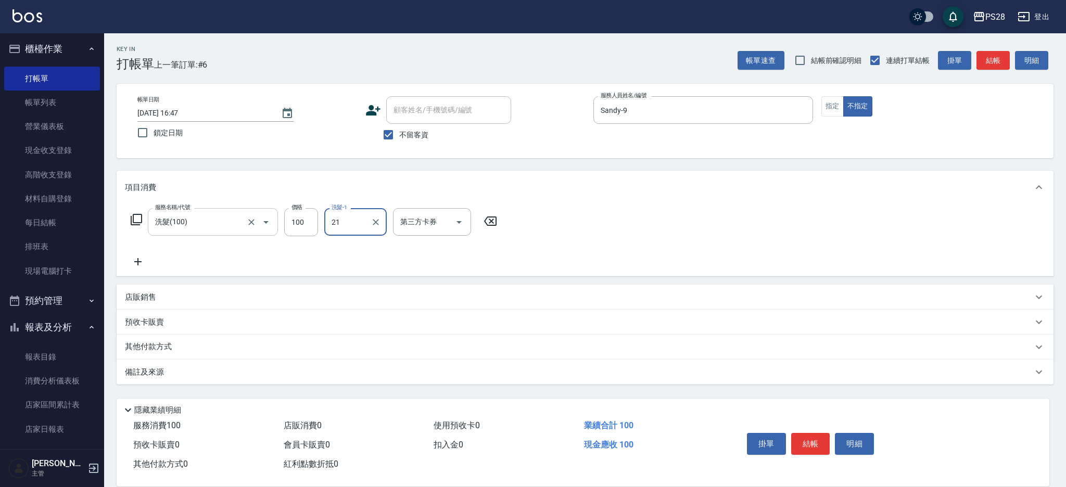
type input "2"
type input "12-12"
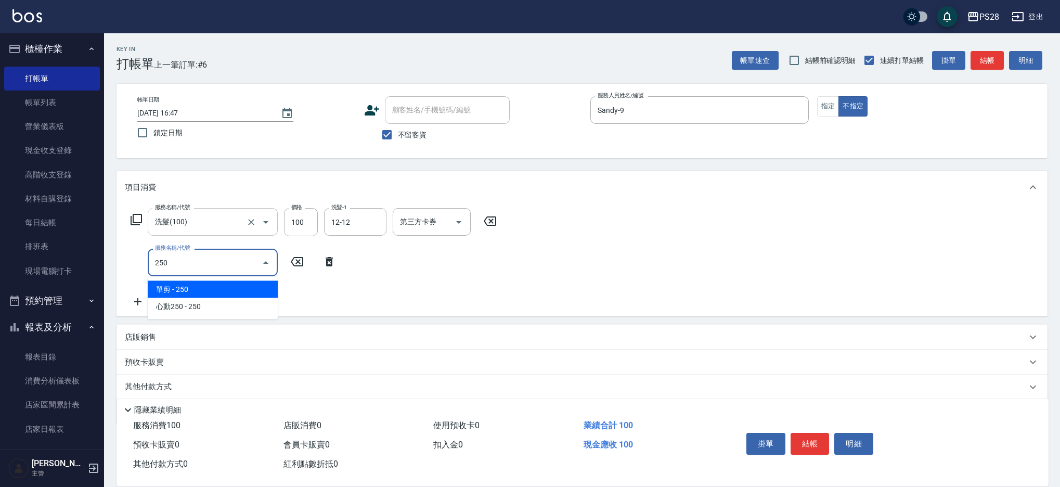
type input "單剪(250)"
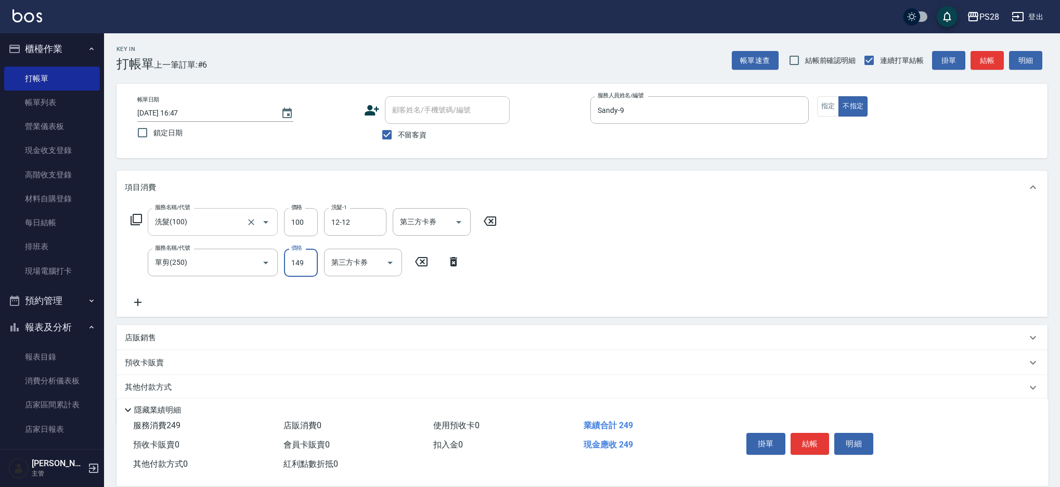
type input "149"
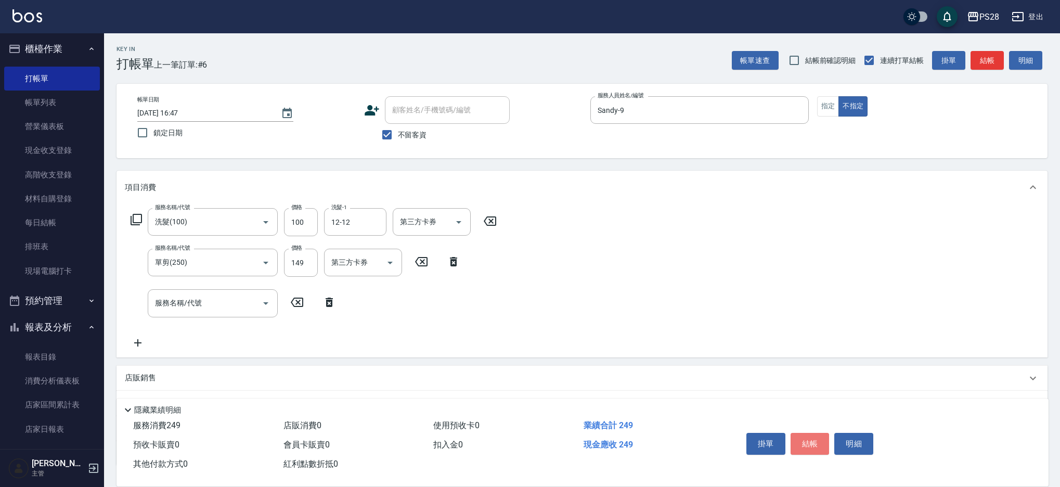
drag, startPoint x: 808, startPoint y: 440, endPoint x: 867, endPoint y: 372, distance: 90.4
click at [808, 440] on button "結帳" at bounding box center [810, 444] width 39 height 22
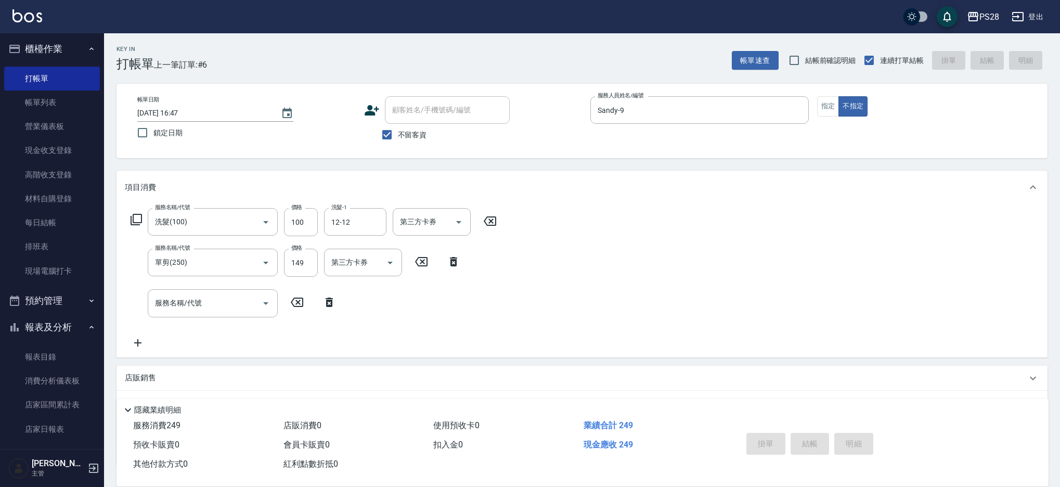
type input "[DATE] 16:48"
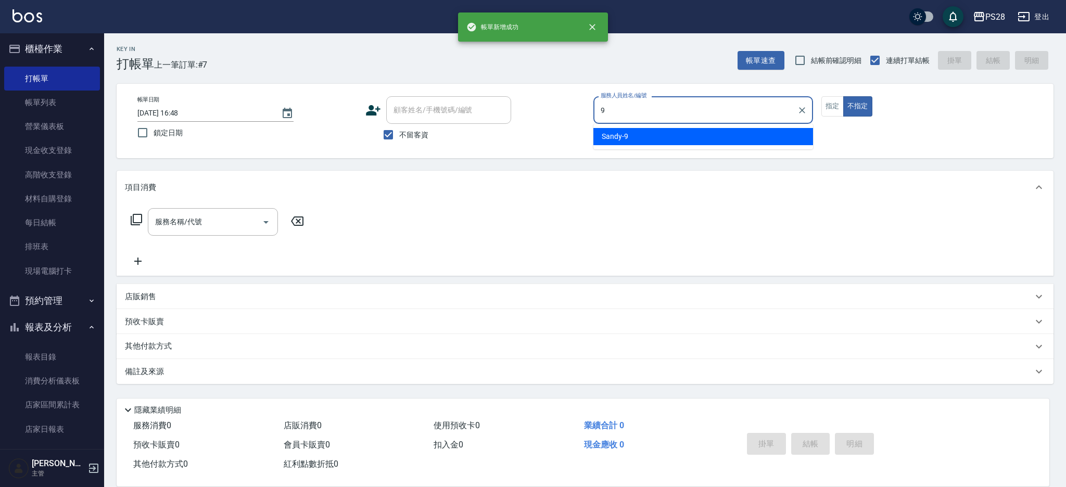
type input "Sandy-9"
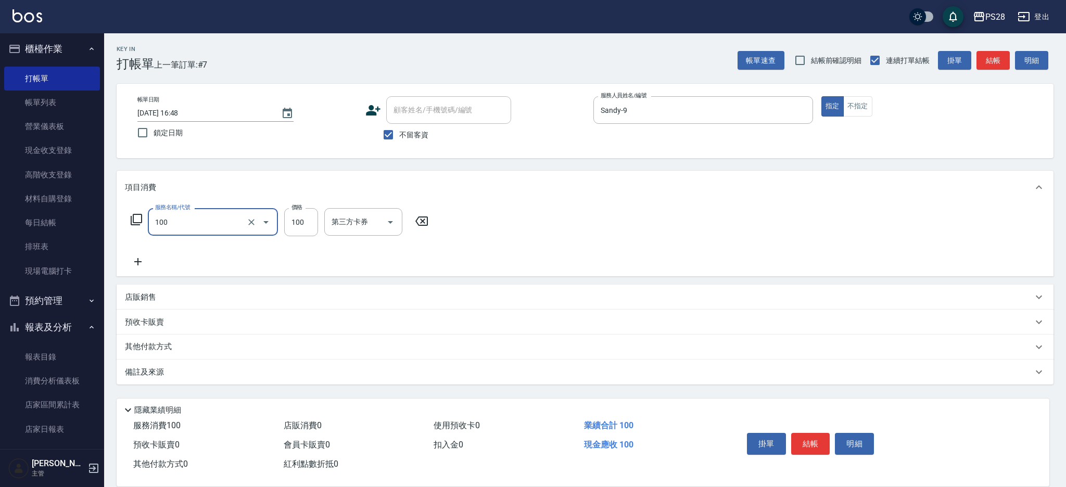
type input "洗髮(100)"
type input "12-12"
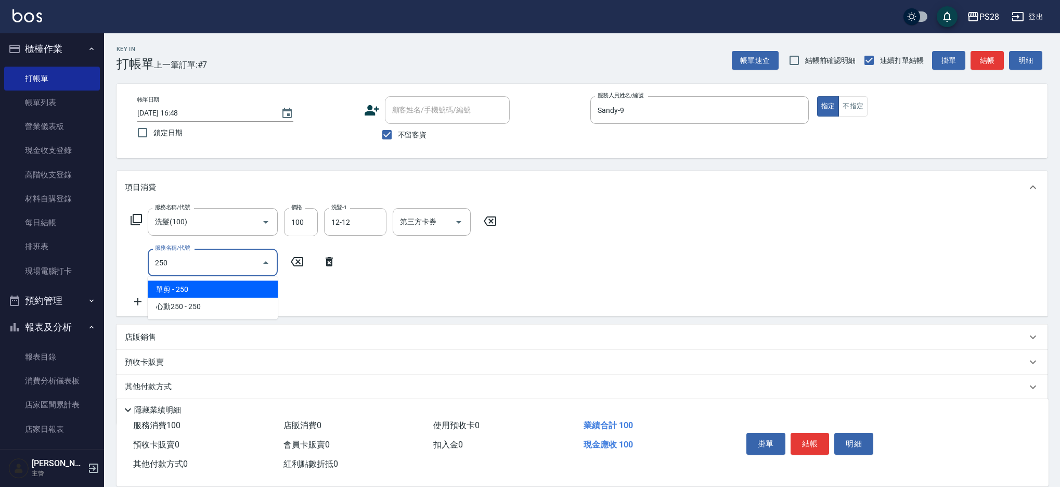
type input "單剪(250)"
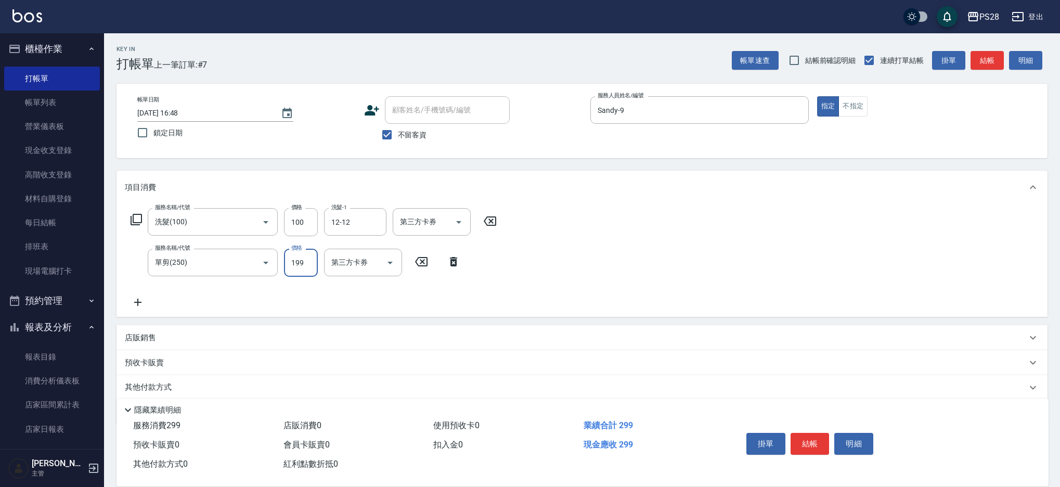
type input "199"
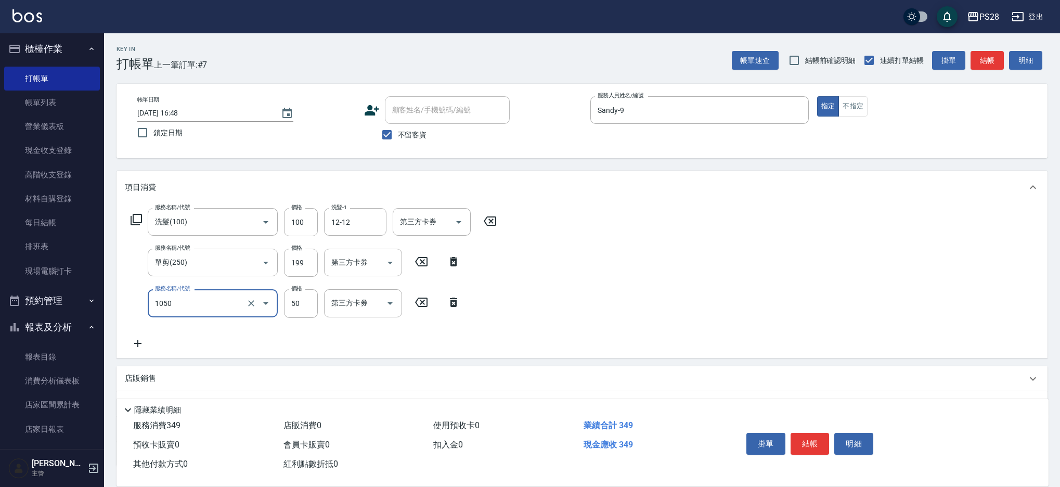
type input "精油(1050)"
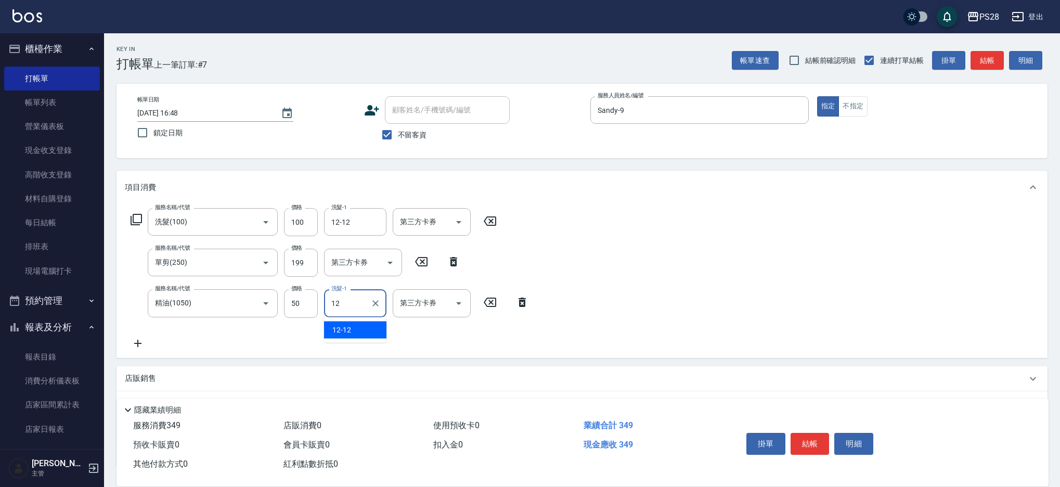
type input "12-12"
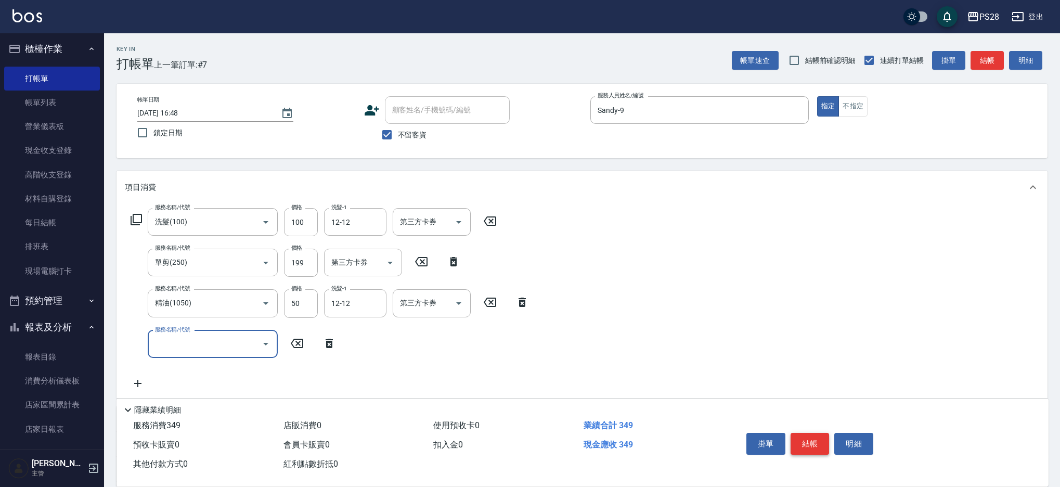
click at [809, 442] on button "結帳" at bounding box center [810, 444] width 39 height 22
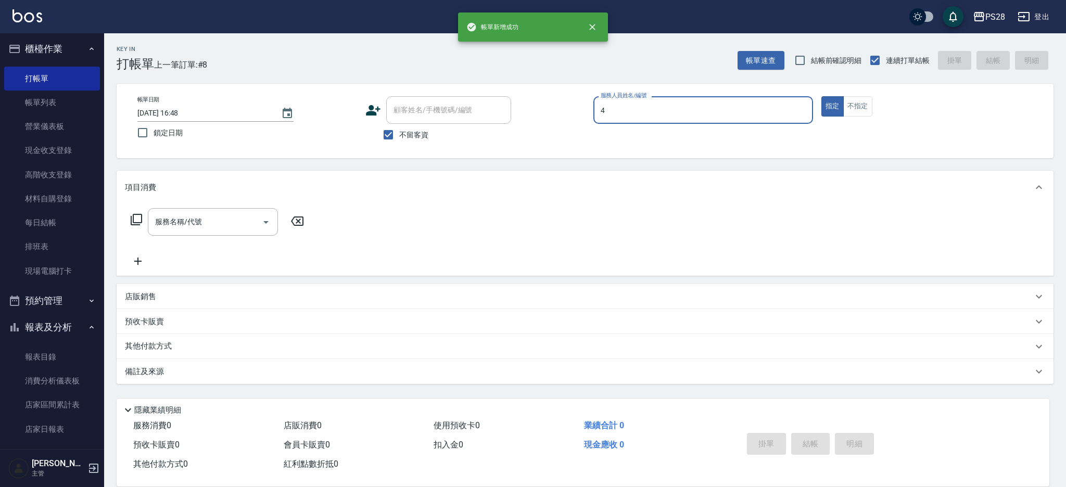
type input "NITA-4"
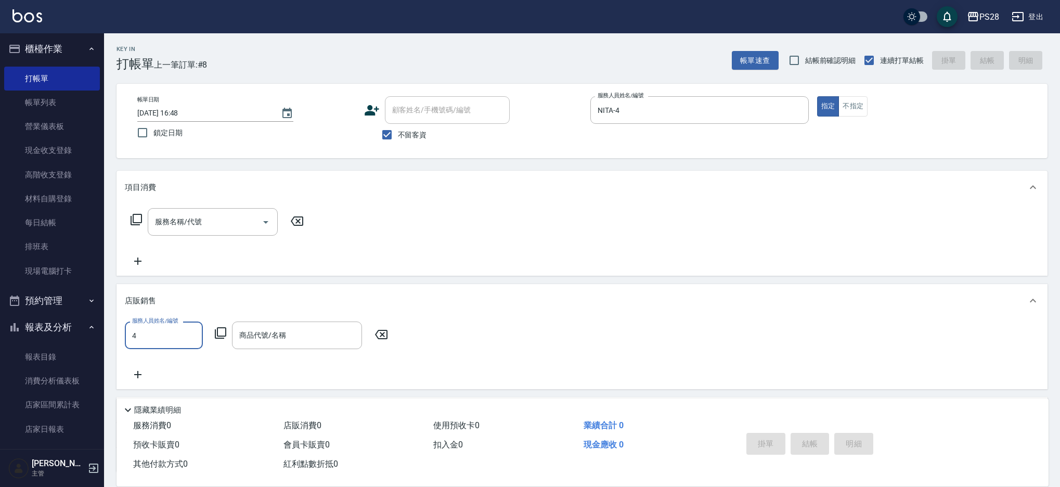
type input "NITA-4"
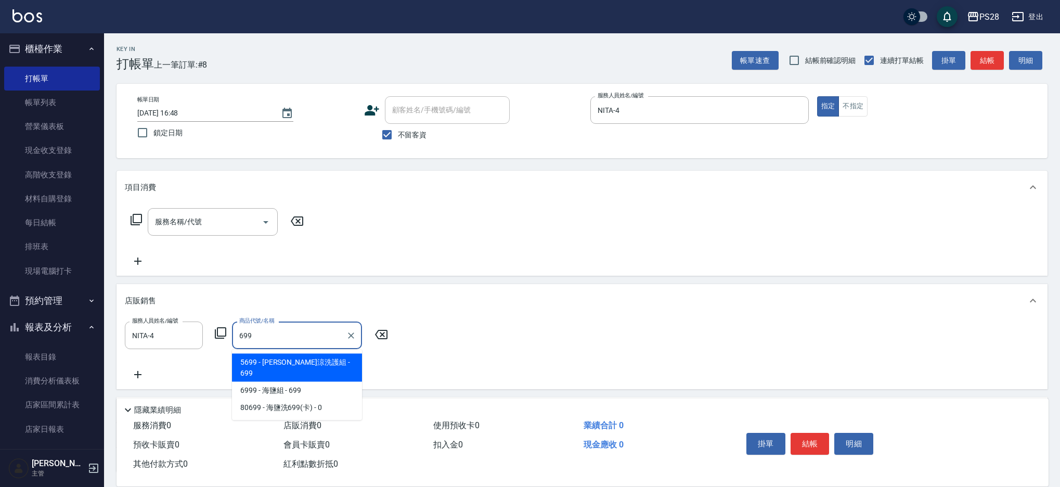
type input "水水沁涼洗護組"
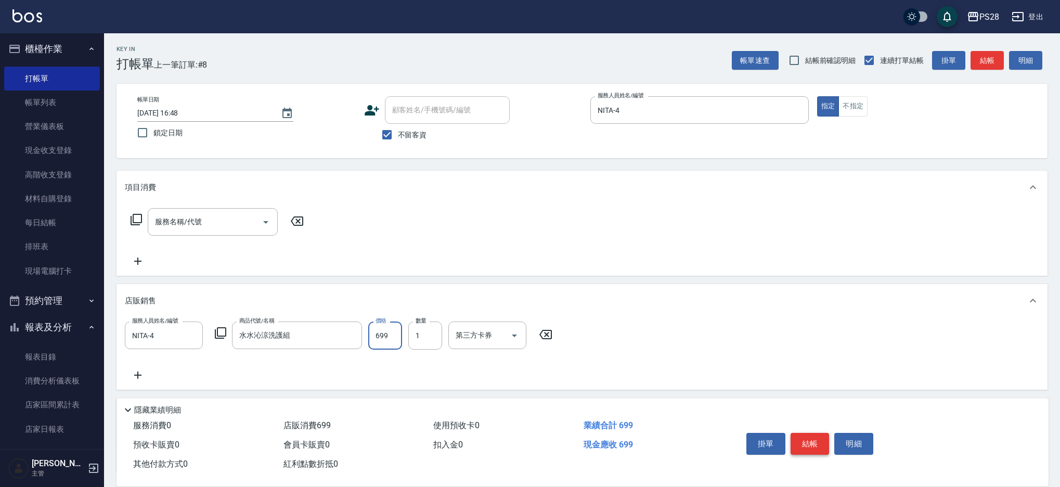
click at [807, 440] on button "結帳" at bounding box center [810, 444] width 39 height 22
